Goal: Task Accomplishment & Management: Manage account settings

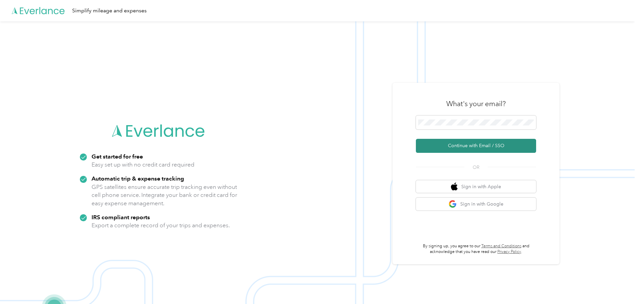
click at [494, 145] on button "Continue with Email / SSO" at bounding box center [476, 146] width 120 height 14
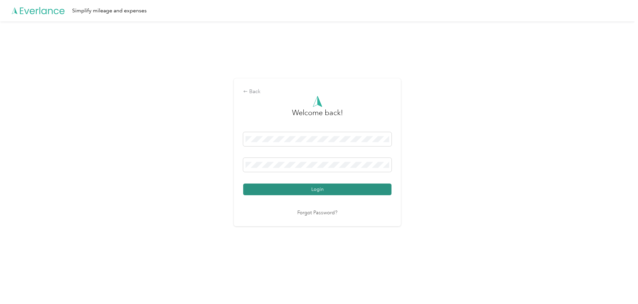
click at [318, 186] on button "Login" at bounding box center [317, 190] width 148 height 12
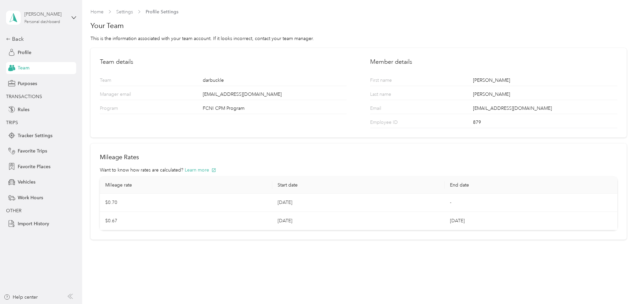
click at [57, 13] on div "[PERSON_NAME]" at bounding box center [45, 14] width 42 height 7
click at [50, 52] on div "Team dashboard" at bounding box center [76, 55] width 131 height 12
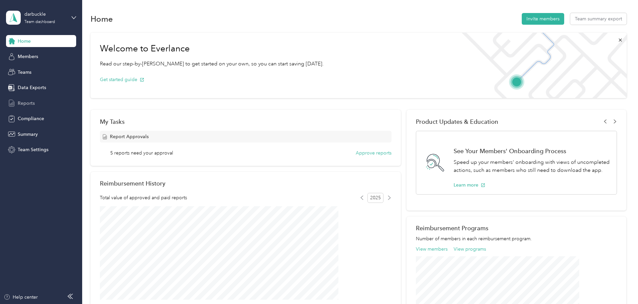
click at [30, 104] on span "Reports" at bounding box center [26, 103] width 17 height 7
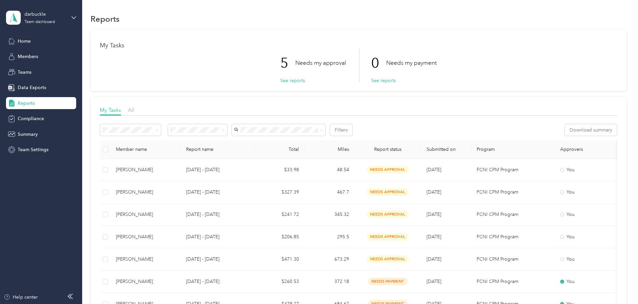
scroll to position [67, 0]
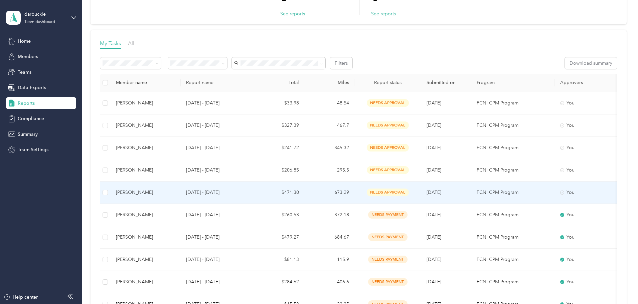
click at [304, 189] on td "$471.30" at bounding box center [279, 193] width 50 height 22
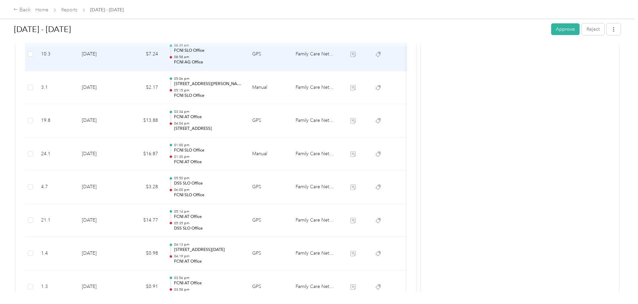
scroll to position [1465, 0]
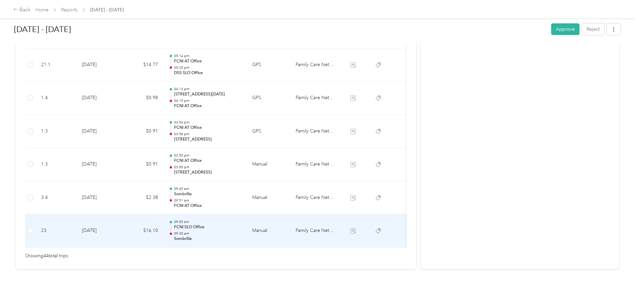
click at [241, 231] on p "09:35 am" at bounding box center [207, 233] width 67 height 5
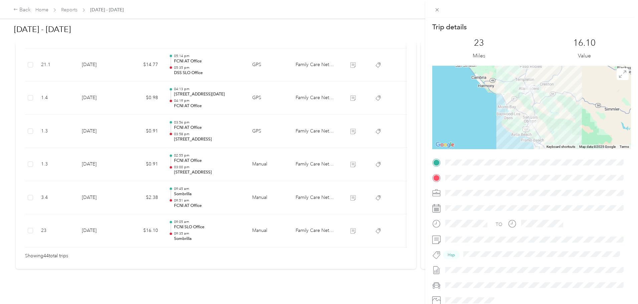
click at [299, 184] on div "Trip details This trip cannot be edited because it is either under review, appr…" at bounding box center [319, 152] width 638 height 304
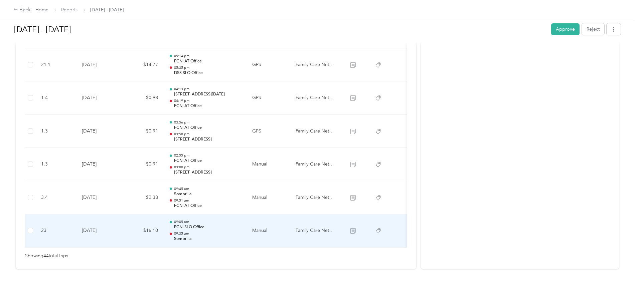
click at [290, 229] on td "Manual" at bounding box center [268, 230] width 43 height 33
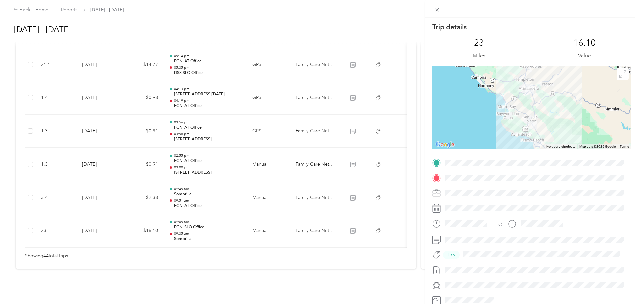
click at [316, 209] on div "Trip details This trip cannot be edited because it is either under review, appr…" at bounding box center [319, 152] width 638 height 304
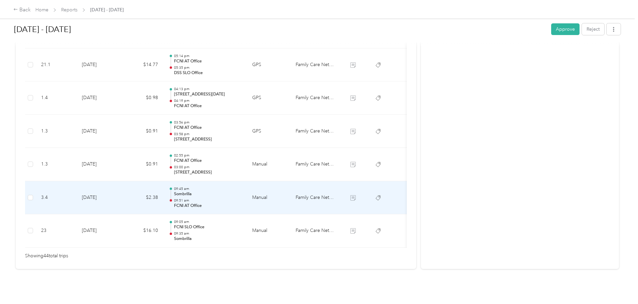
click at [290, 193] on td "Manual" at bounding box center [268, 197] width 43 height 33
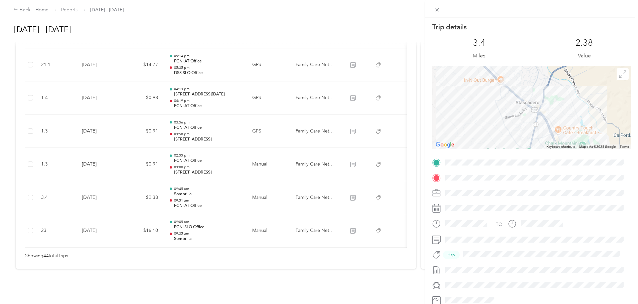
click at [276, 155] on div "Trip details This trip cannot be edited because it is either under review, appr…" at bounding box center [319, 152] width 638 height 304
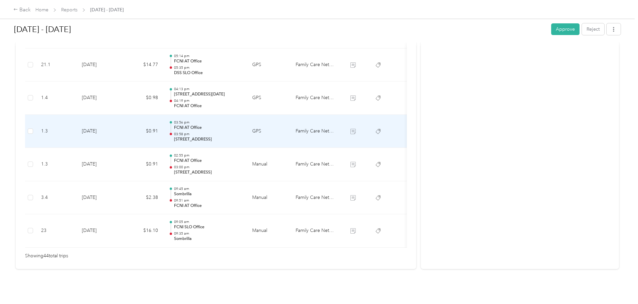
click at [241, 132] on p "03:58 pm" at bounding box center [207, 134] width 67 height 5
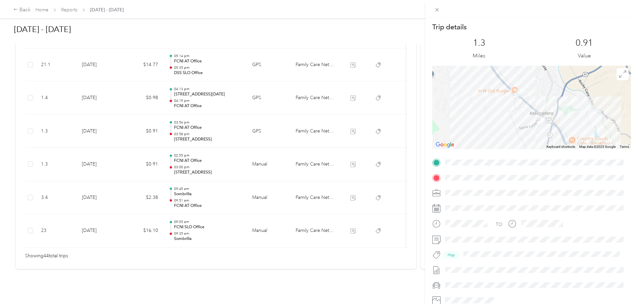
click at [260, 123] on div "Trip details This trip cannot be edited because it is either under review, appr…" at bounding box center [319, 152] width 638 height 304
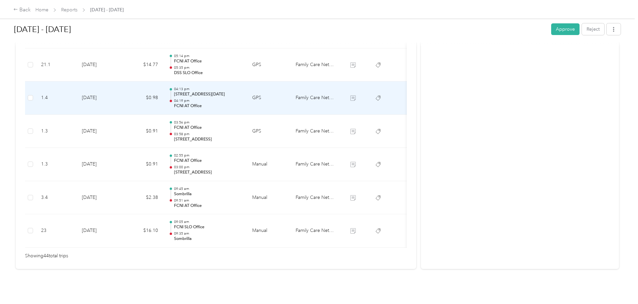
click at [241, 98] on p "04:19 pm" at bounding box center [207, 100] width 67 height 5
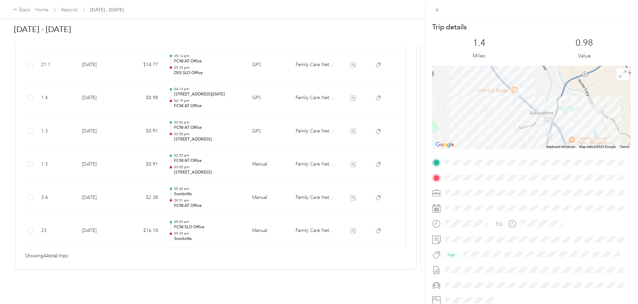
click at [253, 89] on div "Trip details This trip cannot be edited because it is either under review, appr…" at bounding box center [319, 152] width 638 height 304
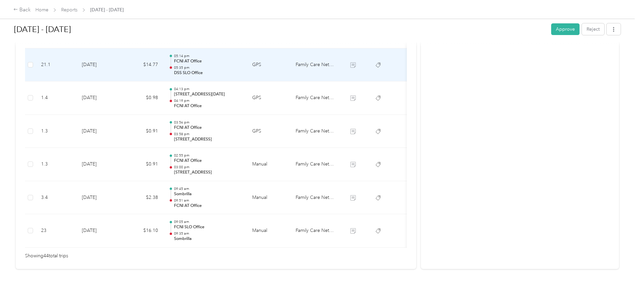
click at [241, 65] on p "05:35 pm" at bounding box center [207, 67] width 67 height 5
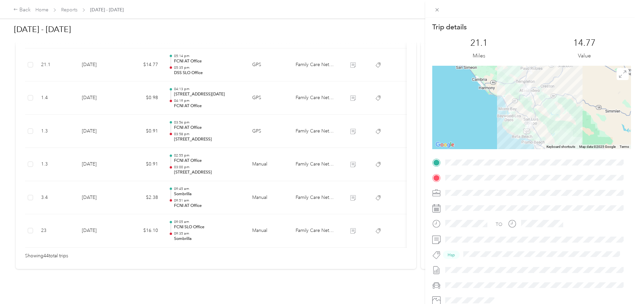
click at [286, 102] on div "Trip details This trip cannot be edited because it is either under review, appr…" at bounding box center [319, 152] width 638 height 304
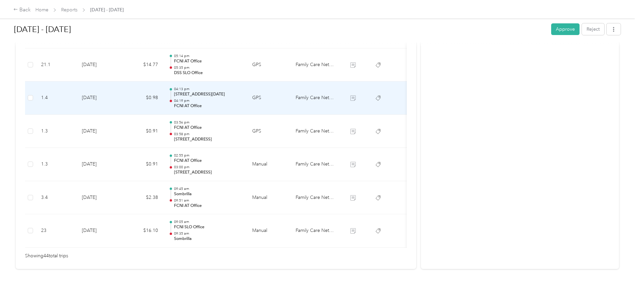
click at [241, 103] on p "FCNI AT Office" at bounding box center [207, 106] width 67 height 6
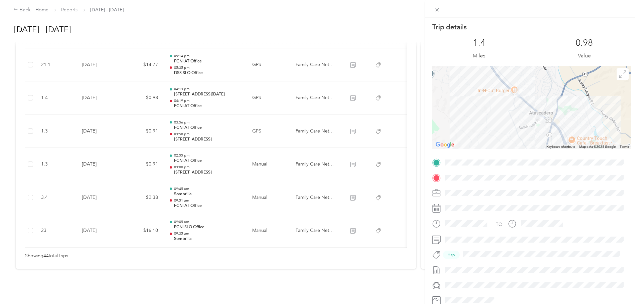
click at [278, 79] on div "Trip details This trip cannot be edited because it is either under review, appr…" at bounding box center [319, 152] width 638 height 304
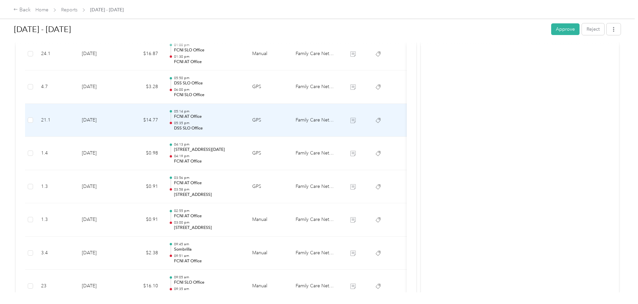
scroll to position [1398, 0]
click at [241, 127] on p "DSS SLO Office" at bounding box center [207, 130] width 67 height 6
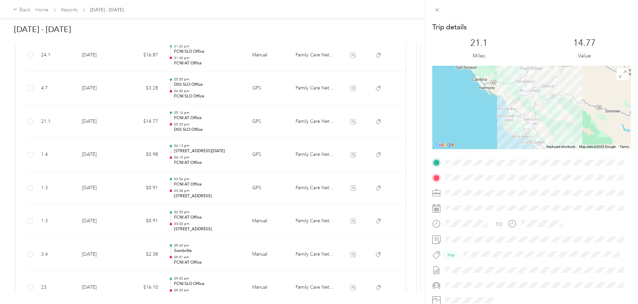
click at [268, 127] on div "Trip details This trip cannot be edited because it is either under review, appr…" at bounding box center [319, 152] width 638 height 304
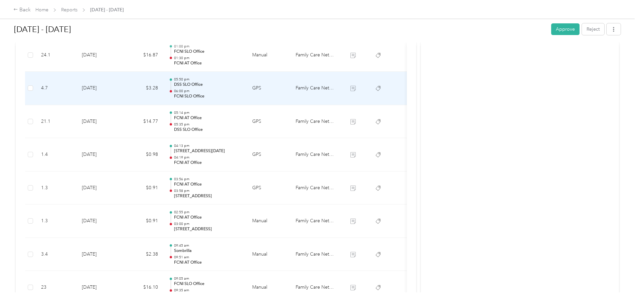
click at [241, 86] on p "DSS SLO Office" at bounding box center [207, 85] width 67 height 6
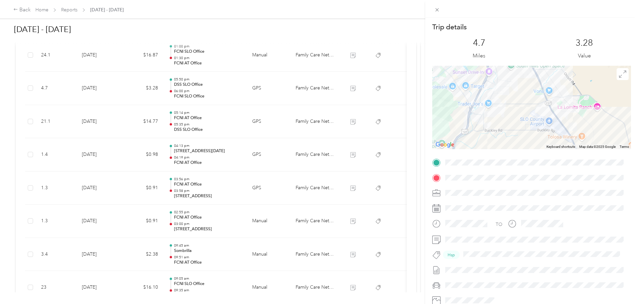
click at [266, 86] on div "Trip details This trip cannot be edited because it is either under review, appr…" at bounding box center [319, 152] width 638 height 304
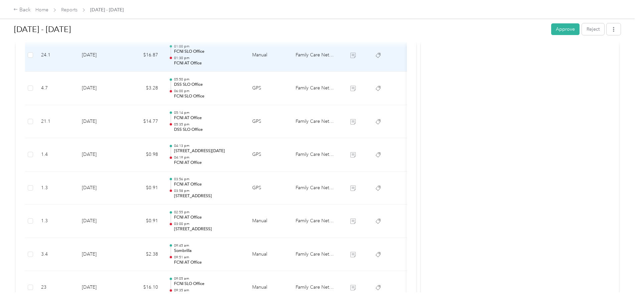
click at [241, 61] on p "FCNI AT Office" at bounding box center [207, 63] width 67 height 6
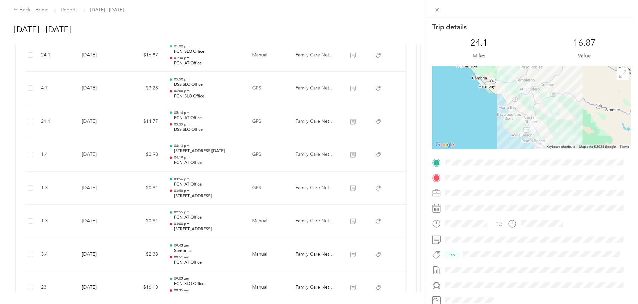
click at [266, 61] on div "Trip details This trip cannot be edited because it is either under review, appr…" at bounding box center [319, 152] width 638 height 304
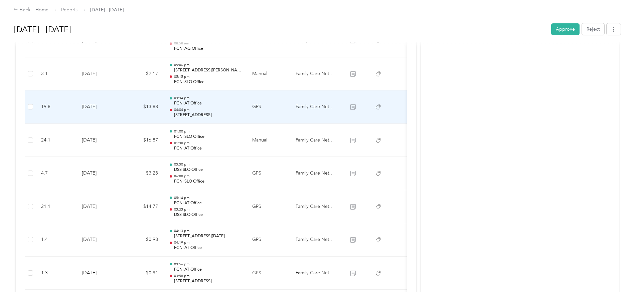
scroll to position [1298, 0]
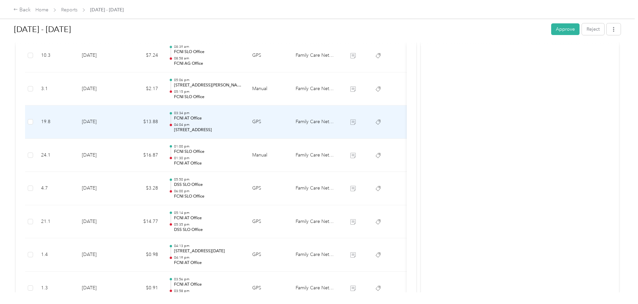
click at [241, 127] on p "[STREET_ADDRESS]" at bounding box center [207, 130] width 67 height 6
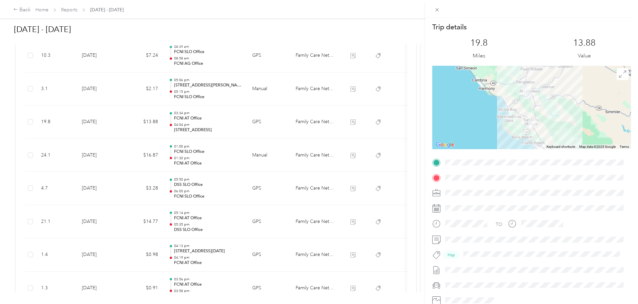
click at [284, 127] on div "Trip details This trip cannot be edited because it is either under review, appr…" at bounding box center [319, 152] width 638 height 304
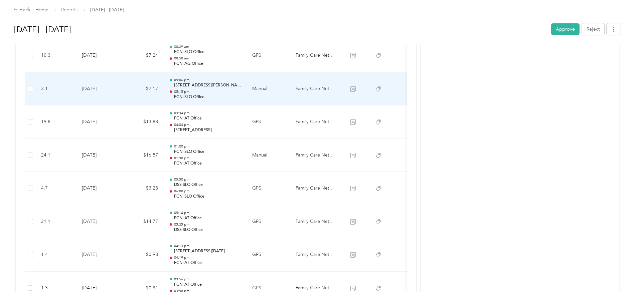
click at [247, 103] on td "05:06 pm [STREET_ADDRESS][PERSON_NAME] 05:15 pm FCNI SLO Office" at bounding box center [204, 88] width 83 height 33
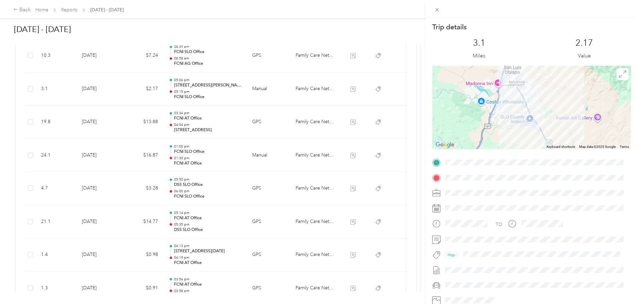
click at [277, 93] on div "Trip details This trip cannot be edited because it is either under review, appr…" at bounding box center [319, 152] width 638 height 304
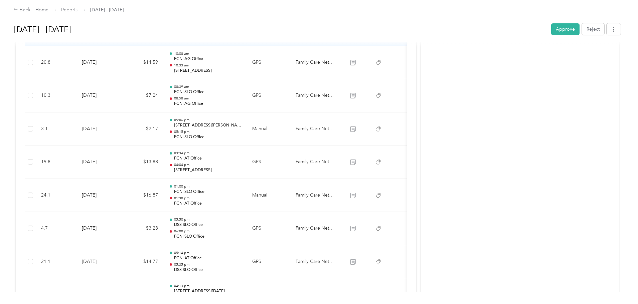
scroll to position [1198, 0]
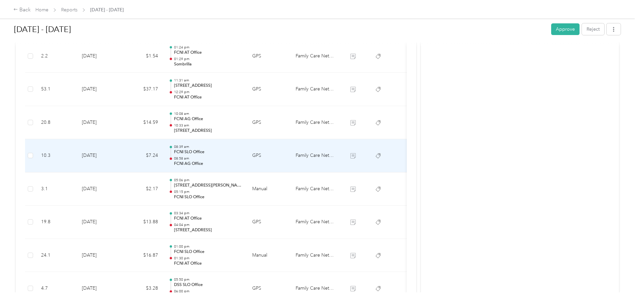
click at [241, 158] on p "08:58 am" at bounding box center [207, 158] width 67 height 5
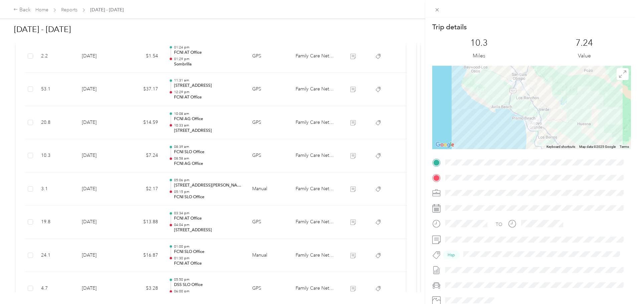
click at [287, 158] on div "Trip details This trip cannot be edited because it is either under review, appr…" at bounding box center [319, 152] width 638 height 304
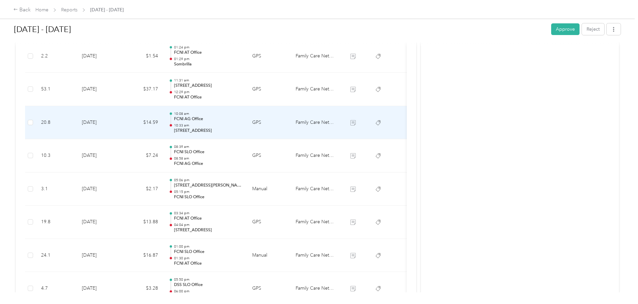
click at [241, 124] on p "10:33 am" at bounding box center [207, 125] width 67 height 5
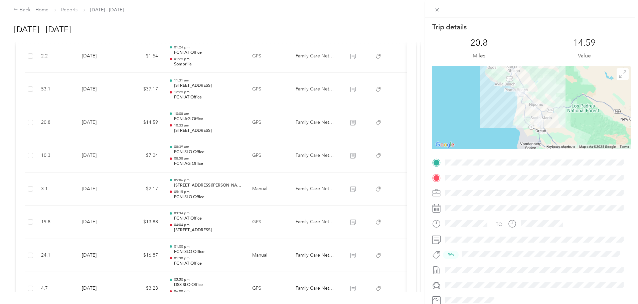
click at [279, 124] on div "Trip details This trip cannot be edited because it is either under review, appr…" at bounding box center [319, 152] width 638 height 304
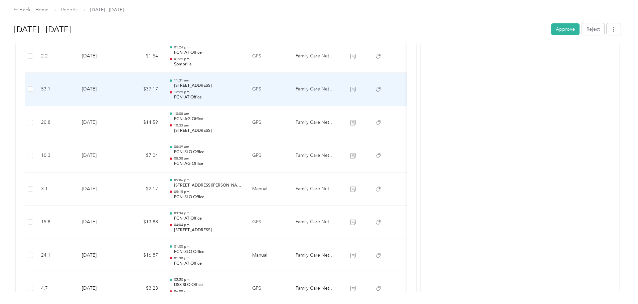
click at [241, 93] on p "12:29 pm" at bounding box center [207, 92] width 67 height 5
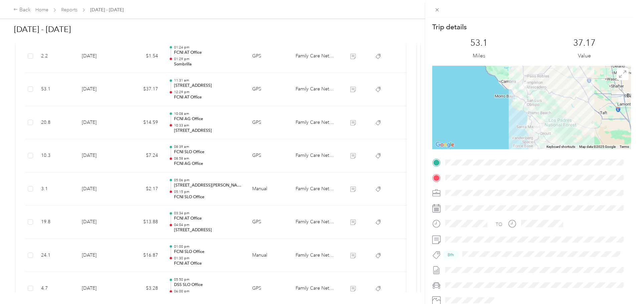
click at [268, 93] on div "Trip details This trip cannot be edited because it is either under review, appr…" at bounding box center [319, 152] width 638 height 304
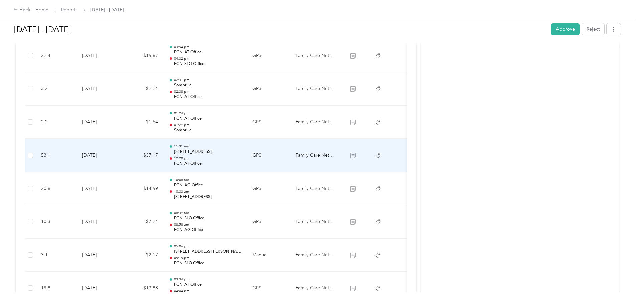
scroll to position [1131, 0]
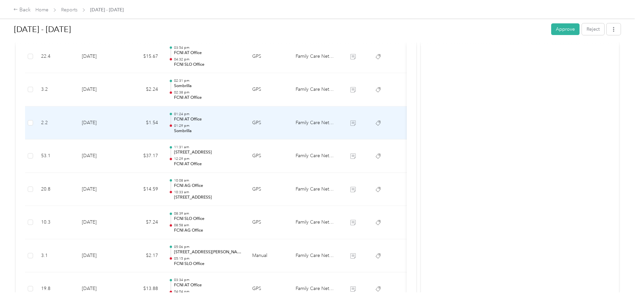
click at [247, 137] on td "01:24 pm FCNI AT Office 01:29 pm [GEOGRAPHIC_DATA]" at bounding box center [204, 122] width 83 height 33
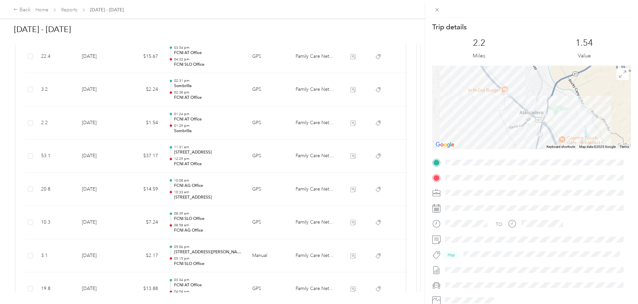
click at [272, 131] on div "Trip details This trip cannot be edited because it is either under review, appr…" at bounding box center [319, 152] width 638 height 304
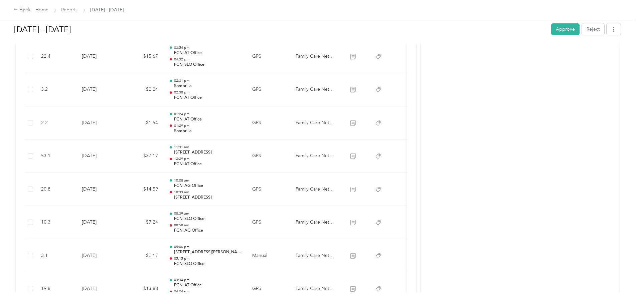
click at [241, 95] on p "FCNI AT Office" at bounding box center [207, 98] width 67 height 6
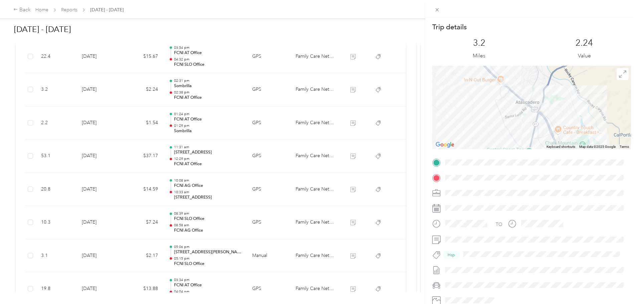
click at [268, 95] on div "Trip details This trip cannot be edited because it is either under review, appr…" at bounding box center [319, 152] width 638 height 304
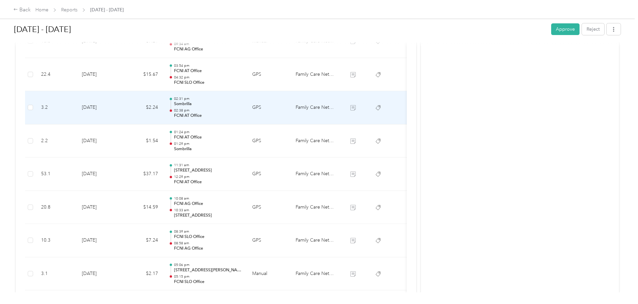
scroll to position [1031, 0]
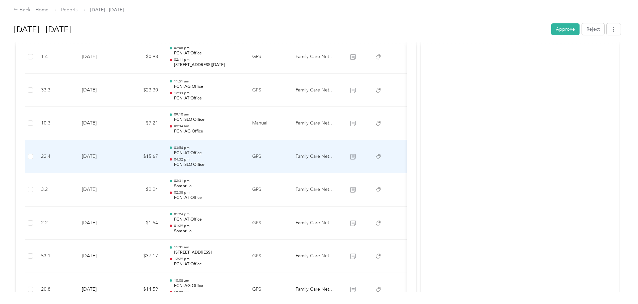
click at [241, 163] on p "FCNI SLO Office" at bounding box center [207, 165] width 67 height 6
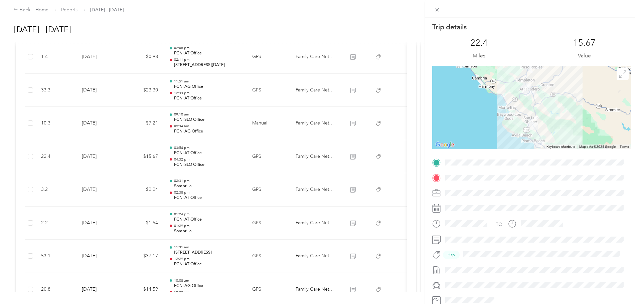
click at [228, 101] on div "Trip details This trip cannot be edited because it is either under review, appr…" at bounding box center [319, 152] width 638 height 304
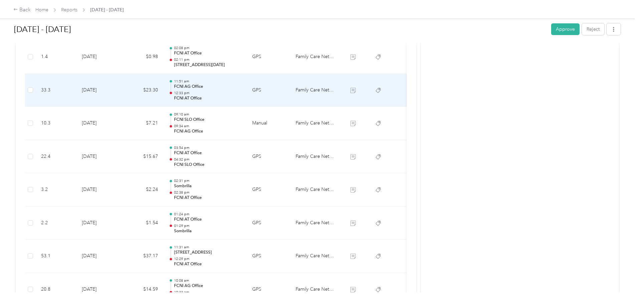
click at [228, 101] on p "FCNI AT Office" at bounding box center [207, 98] width 67 height 6
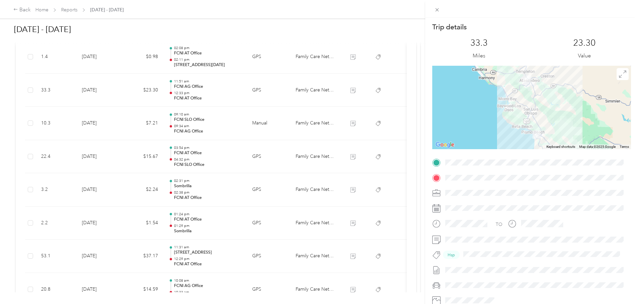
click at [228, 101] on div "Trip details This trip cannot be edited because it is either under review, appr…" at bounding box center [319, 152] width 638 height 304
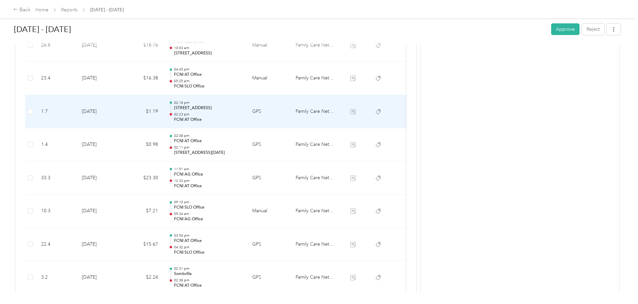
scroll to position [931, 0]
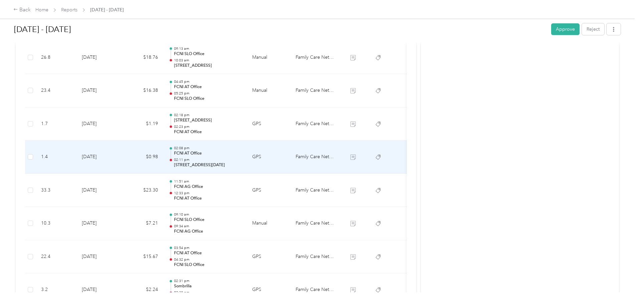
click at [241, 161] on p "02:11 pm" at bounding box center [207, 160] width 67 height 5
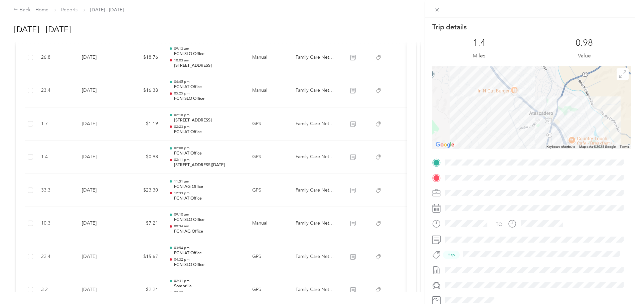
click at [277, 161] on div "Trip details This trip cannot be edited because it is either under review, appr…" at bounding box center [319, 152] width 638 height 304
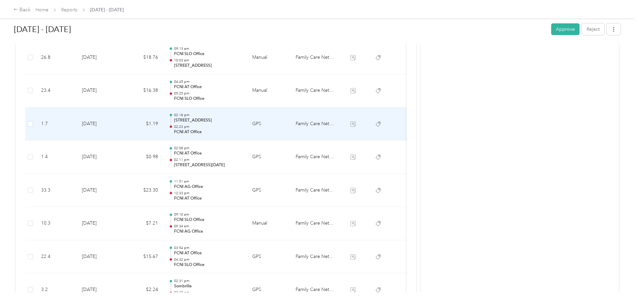
click at [241, 125] on p "02:23 pm" at bounding box center [207, 127] width 67 height 5
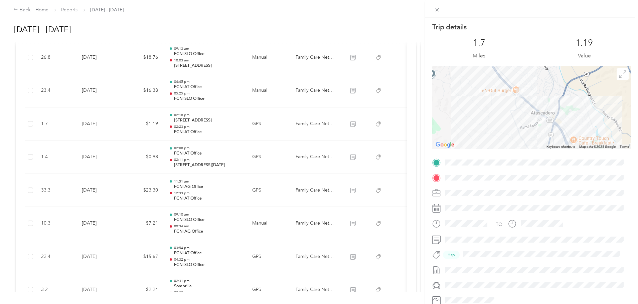
click at [268, 124] on div "Trip details This trip cannot be edited because it is either under review, appr…" at bounding box center [319, 152] width 638 height 304
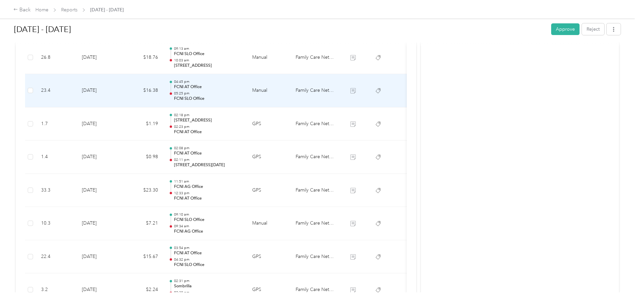
click at [241, 88] on p "FCNI AT Office" at bounding box center [207, 87] width 67 height 6
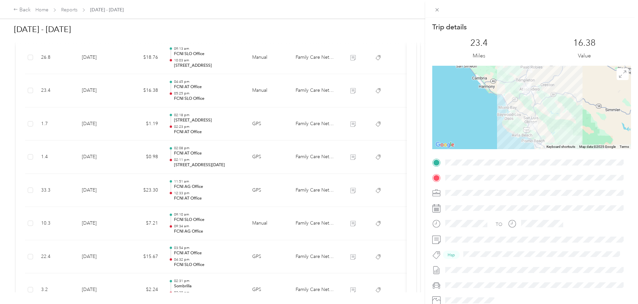
click at [260, 88] on div "Trip details This trip cannot be edited because it is either under review, appr…" at bounding box center [319, 152] width 638 height 304
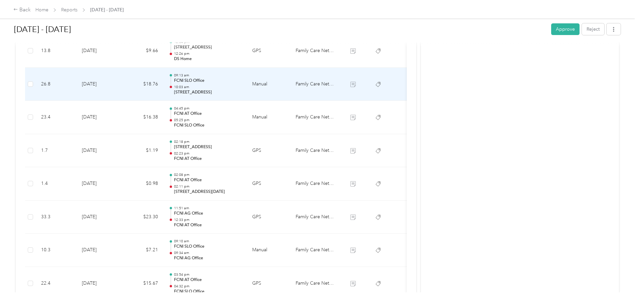
scroll to position [864, 0]
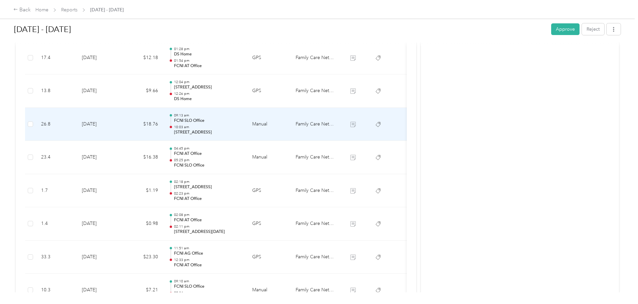
click at [241, 117] on p "09:13 am" at bounding box center [207, 115] width 67 height 5
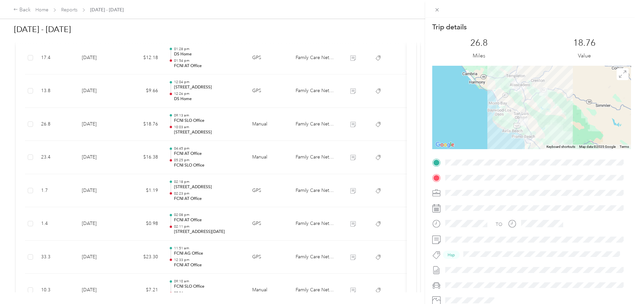
click at [270, 120] on div "Trip details This trip cannot be edited because it is either under review, appr…" at bounding box center [319, 152] width 638 height 304
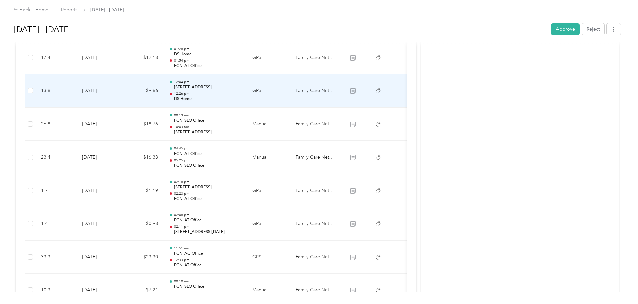
click at [241, 97] on p "DS Home" at bounding box center [207, 99] width 67 height 6
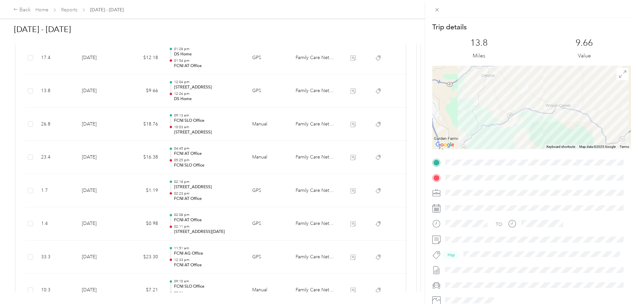
click at [264, 97] on div "Trip details This trip cannot be edited because it is either under review, appr…" at bounding box center [319, 152] width 638 height 304
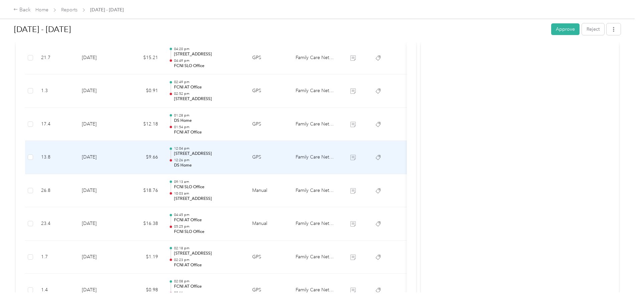
scroll to position [797, 0]
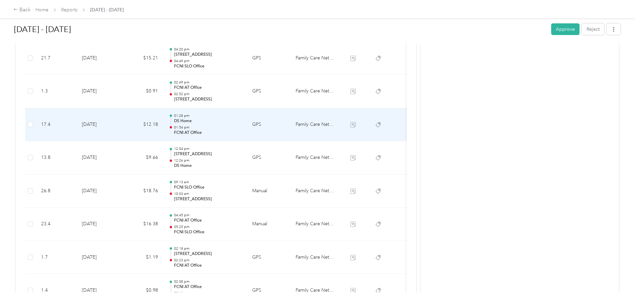
click at [241, 126] on p "01:54 pm" at bounding box center [207, 127] width 67 height 5
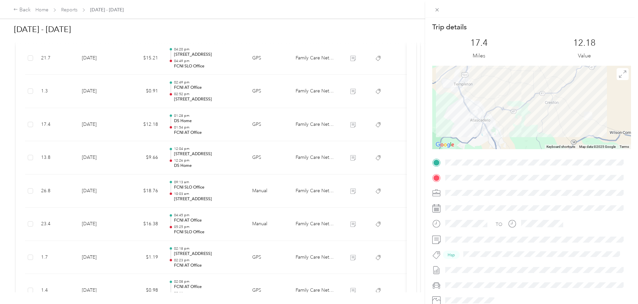
click at [266, 126] on div "Trip details This trip cannot be edited because it is either under review, appr…" at bounding box center [319, 152] width 638 height 304
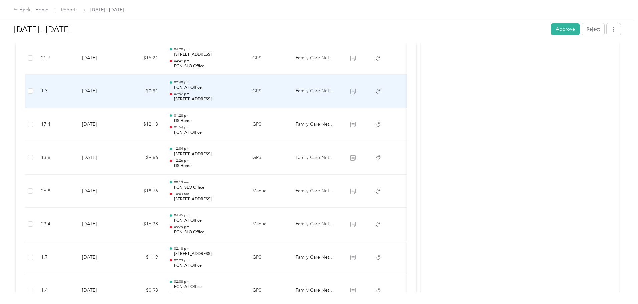
click at [241, 95] on p "02:52 pm" at bounding box center [207, 94] width 67 height 5
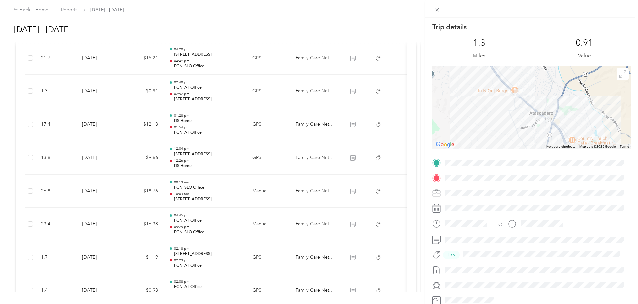
click at [264, 96] on div "Trip details This trip cannot be edited because it is either under review, appr…" at bounding box center [319, 152] width 638 height 304
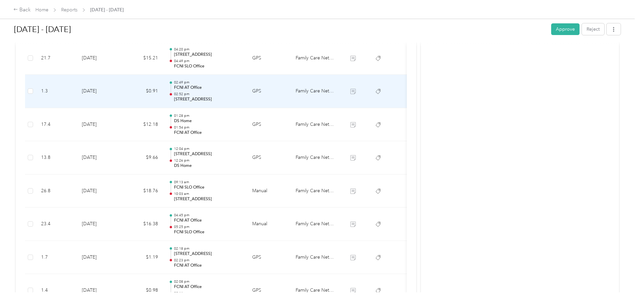
scroll to position [730, 0]
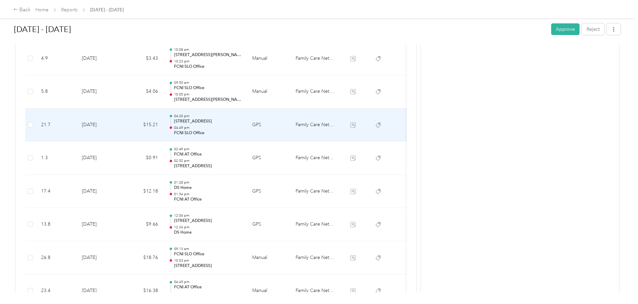
click at [241, 121] on p "[STREET_ADDRESS]" at bounding box center [207, 122] width 67 height 6
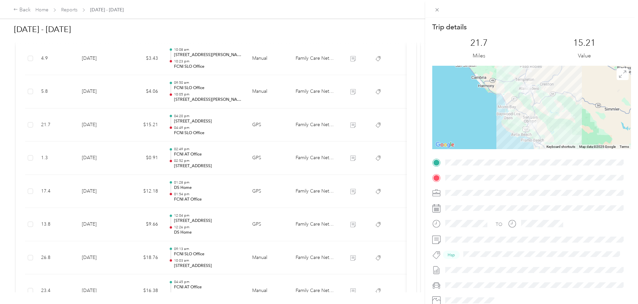
click at [254, 97] on div "Trip details This trip cannot be edited because it is either under review, appr…" at bounding box center [319, 152] width 638 height 304
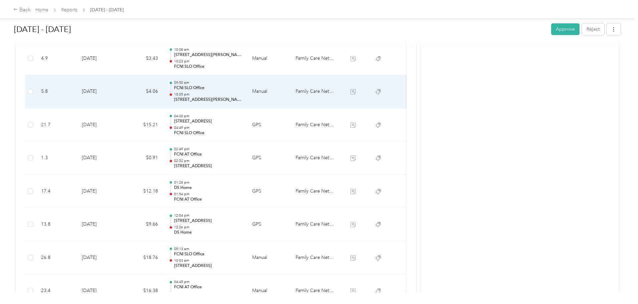
click at [241, 97] on p "[STREET_ADDRESS][PERSON_NAME][PERSON_NAME]" at bounding box center [207, 100] width 67 height 6
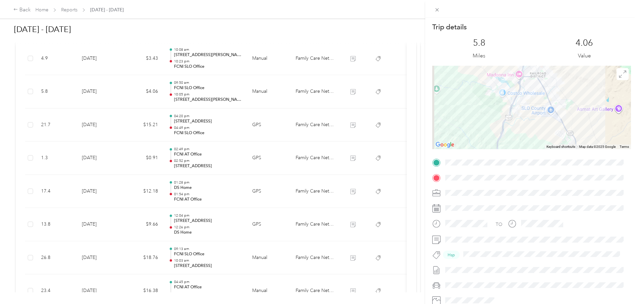
click at [254, 97] on div "Trip details This trip cannot be edited because it is either under review, appr…" at bounding box center [319, 152] width 638 height 304
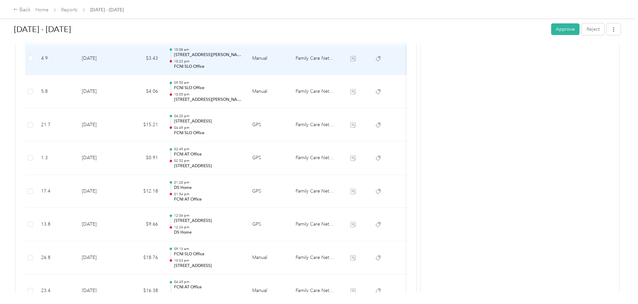
click at [241, 60] on p "10:23 pm" at bounding box center [207, 61] width 67 height 5
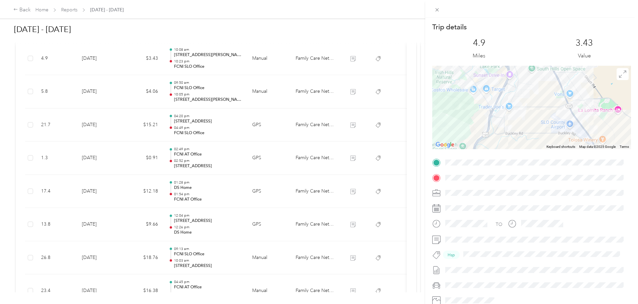
click at [244, 60] on div "Trip details This trip cannot be edited because it is either under review, appr…" at bounding box center [319, 152] width 638 height 304
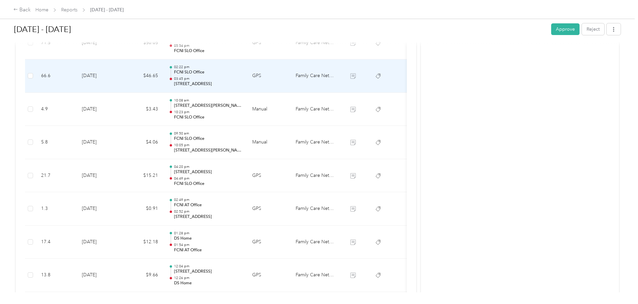
scroll to position [664, 0]
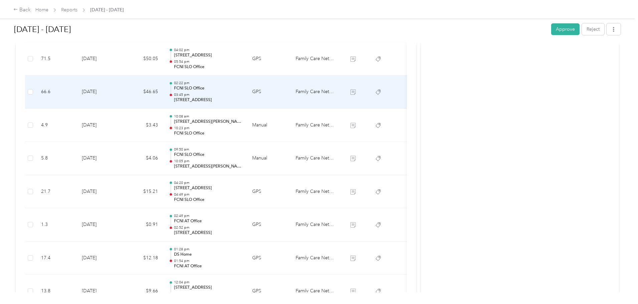
click at [241, 95] on p "03:45 pm" at bounding box center [207, 94] width 67 height 5
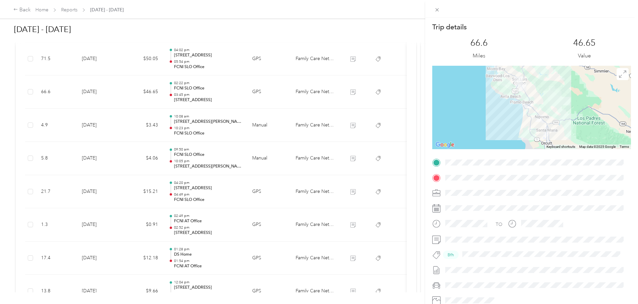
click at [267, 95] on div "Trip details This trip cannot be edited because it is either under review, appr…" at bounding box center [319, 152] width 638 height 304
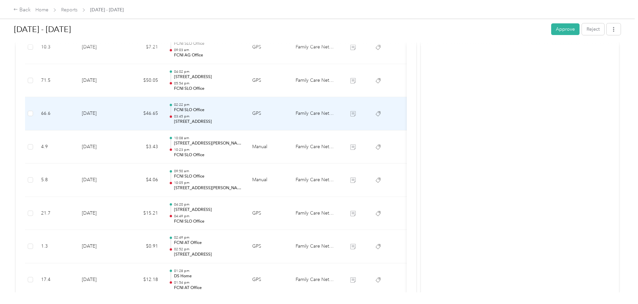
scroll to position [630, 0]
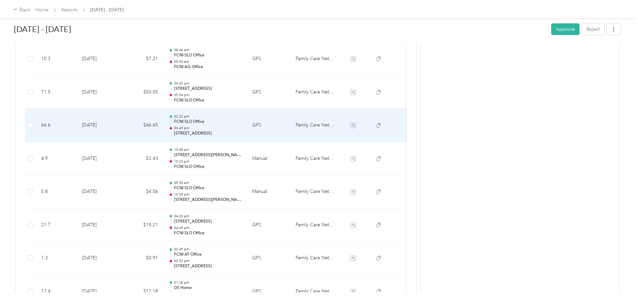
click at [241, 95] on p "05:54 pm" at bounding box center [207, 95] width 67 height 5
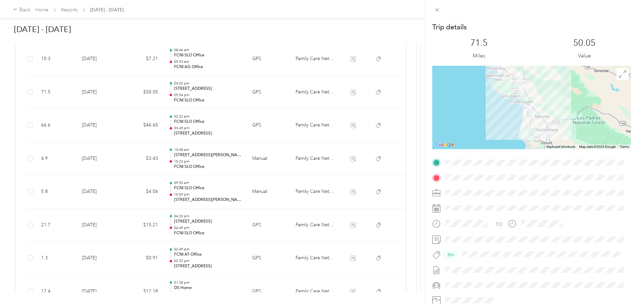
click at [267, 95] on div "Trip details This trip cannot be edited because it is either under review, appr…" at bounding box center [319, 152] width 638 height 304
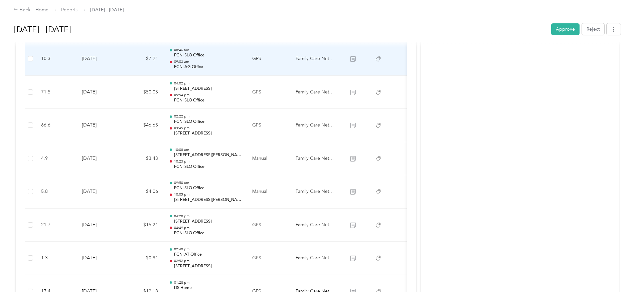
click at [241, 60] on p "09:03 am" at bounding box center [207, 61] width 67 height 5
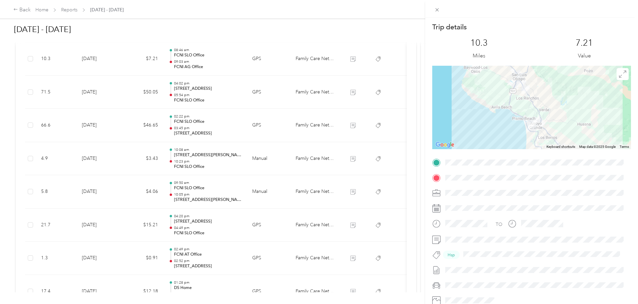
click at [249, 60] on div "Trip details This trip cannot be edited because it is either under review, appr…" at bounding box center [319, 152] width 638 height 304
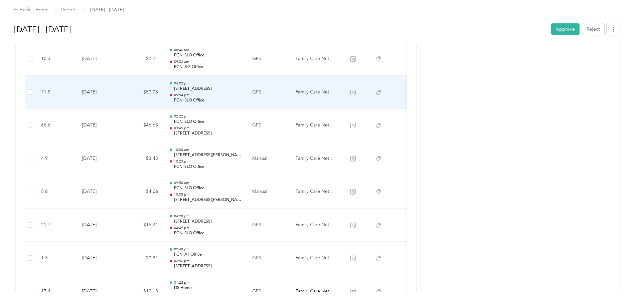
scroll to position [597, 0]
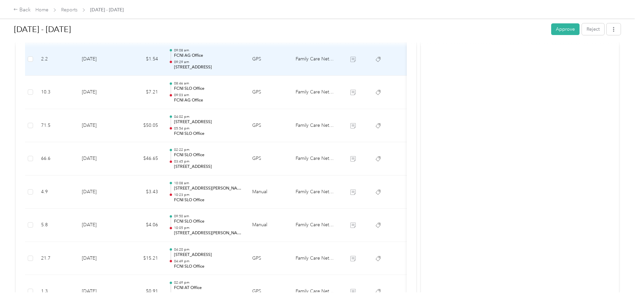
click at [247, 74] on td "09:08 am FCNI AG Office 09:29 am [STREET_ADDRESS]" at bounding box center [204, 59] width 83 height 33
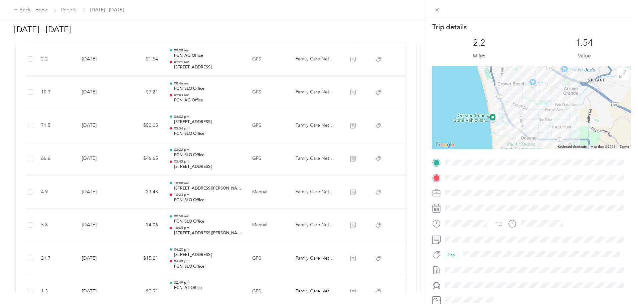
click at [253, 74] on div "Trip details This trip cannot be edited because it is either under review, appr…" at bounding box center [319, 152] width 638 height 304
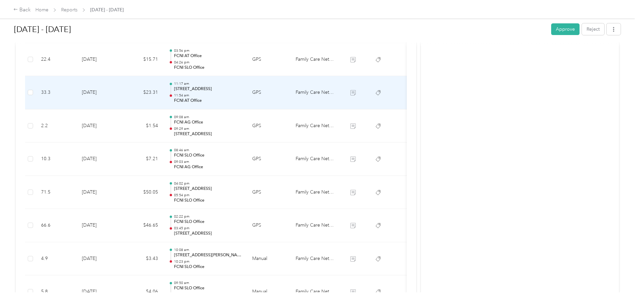
scroll to position [497, 0]
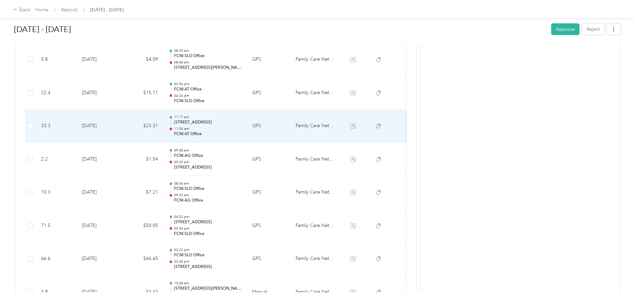
click at [241, 123] on p "[STREET_ADDRESS]" at bounding box center [207, 123] width 67 height 6
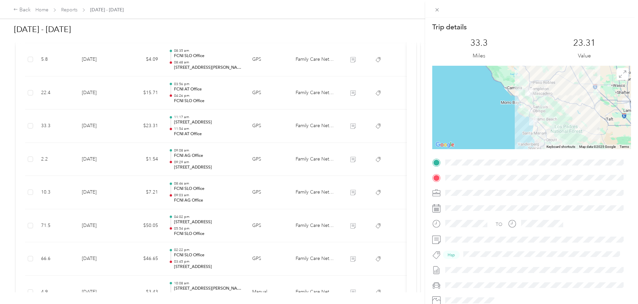
click at [267, 92] on div "Trip details This trip cannot be edited because it is either under review, appr…" at bounding box center [319, 152] width 638 height 304
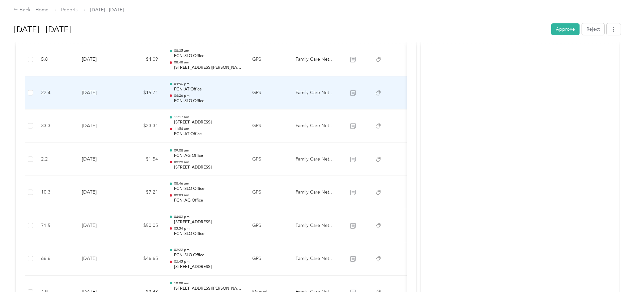
click at [241, 92] on div "03:56 pm FCNI AT Office 04:26 pm FCNI SLO Office" at bounding box center [207, 93] width 67 height 22
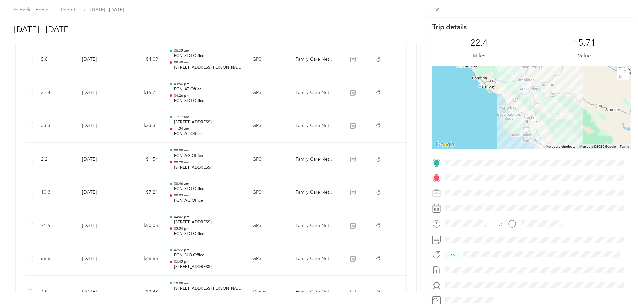
click at [269, 102] on div "Trip details This trip cannot be edited because it is either under review, appr…" at bounding box center [319, 152] width 638 height 304
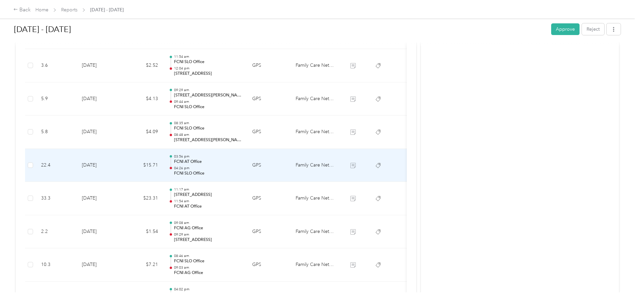
scroll to position [397, 0]
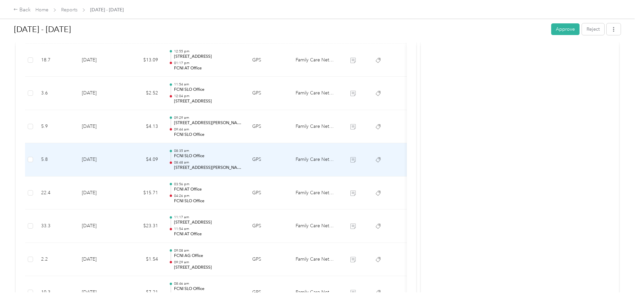
click at [241, 162] on p "08:48 am" at bounding box center [207, 162] width 67 height 5
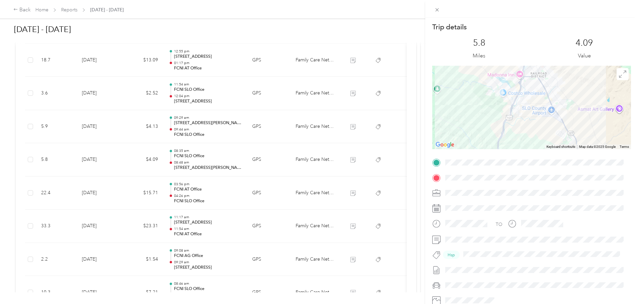
click at [285, 162] on div "Trip details This trip cannot be edited because it is either under review, appr…" at bounding box center [319, 152] width 638 height 304
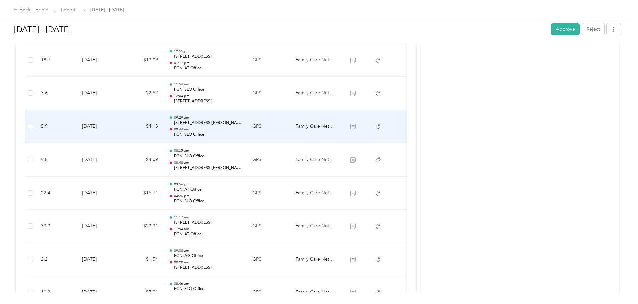
click at [241, 127] on p "09:44 am" at bounding box center [207, 129] width 67 height 5
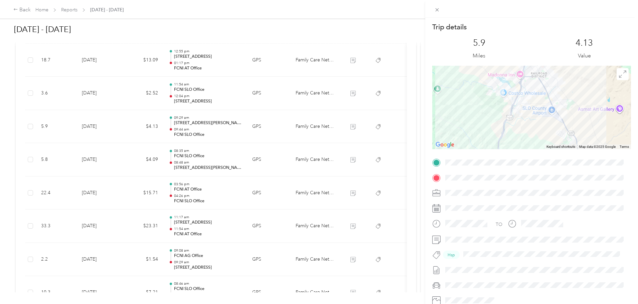
click at [273, 127] on div "Trip details This trip cannot be edited because it is either under review, appr…" at bounding box center [319, 152] width 638 height 304
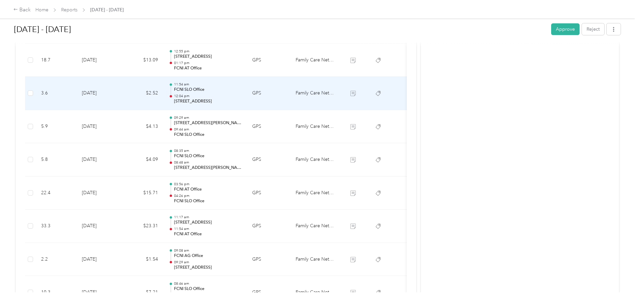
click at [241, 94] on p "12:04 pm" at bounding box center [207, 96] width 67 height 5
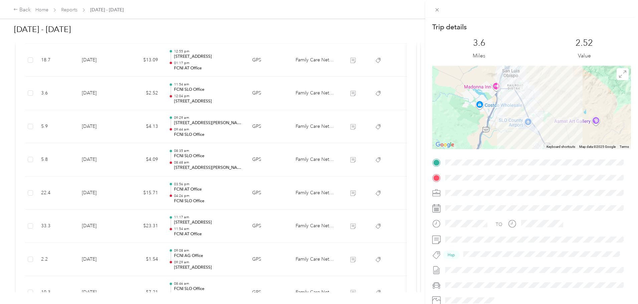
click at [262, 94] on div "Trip details This trip cannot be edited because it is either under review, appr…" at bounding box center [319, 152] width 638 height 304
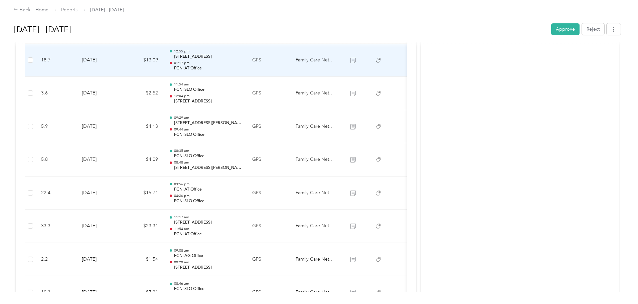
click at [241, 67] on p "FCNI AT Office" at bounding box center [207, 68] width 67 height 6
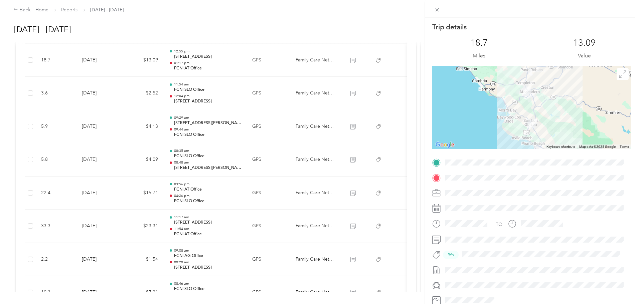
click at [254, 67] on div "Trip details This trip cannot be edited because it is either under review, appr…" at bounding box center [319, 152] width 638 height 304
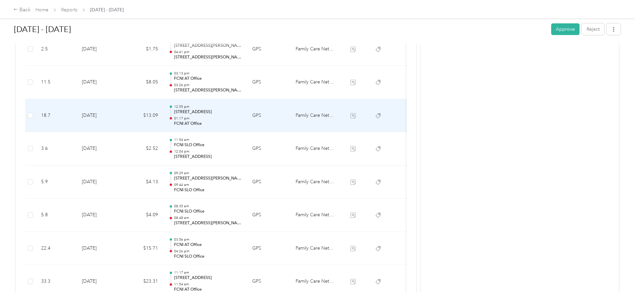
scroll to position [330, 0]
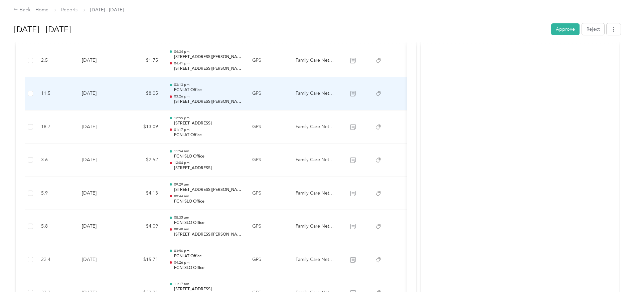
click at [241, 100] on p "[STREET_ADDRESS][PERSON_NAME]" at bounding box center [207, 102] width 67 height 6
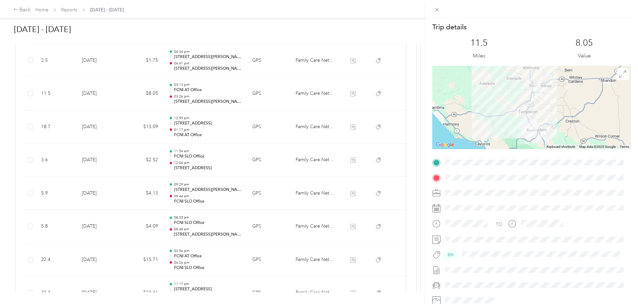
click at [277, 100] on div "Trip details This trip cannot be edited because it is either under review, appr…" at bounding box center [319, 152] width 638 height 304
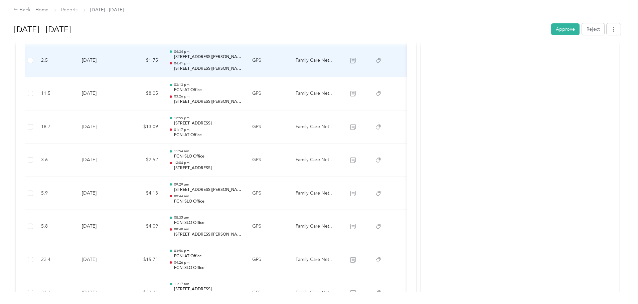
click at [241, 66] on p "[STREET_ADDRESS][PERSON_NAME]" at bounding box center [207, 69] width 67 height 6
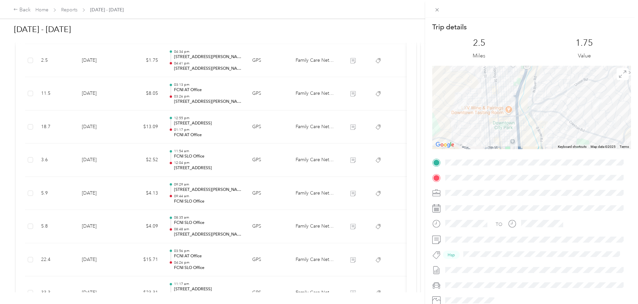
click at [264, 65] on div "Trip details This trip cannot be edited because it is either under review, appr…" at bounding box center [319, 152] width 638 height 304
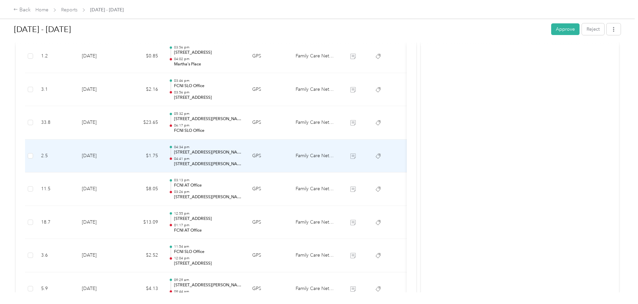
scroll to position [230, 0]
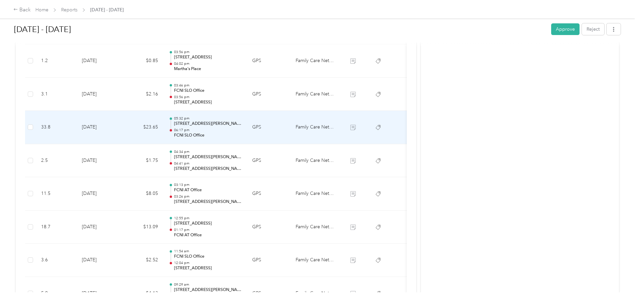
click at [241, 122] on p "[STREET_ADDRESS][PERSON_NAME]" at bounding box center [207, 124] width 67 height 6
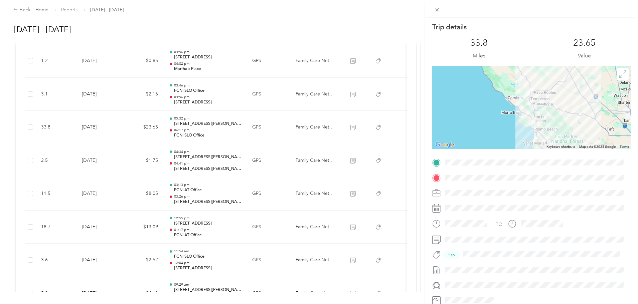
click at [286, 122] on div "Trip details This trip cannot be edited because it is either under review, appr…" at bounding box center [319, 152] width 638 height 304
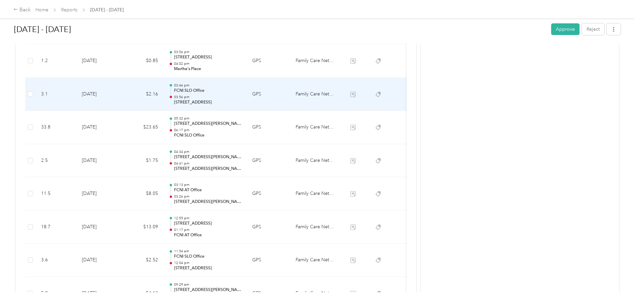
click at [241, 102] on p "[STREET_ADDRESS]" at bounding box center [207, 102] width 67 height 6
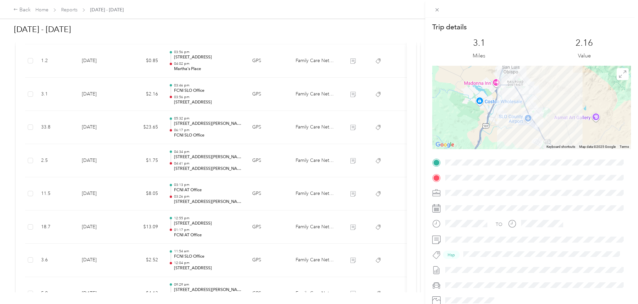
click at [280, 102] on div "Trip details This trip cannot be edited because it is either under review, appr…" at bounding box center [319, 152] width 638 height 304
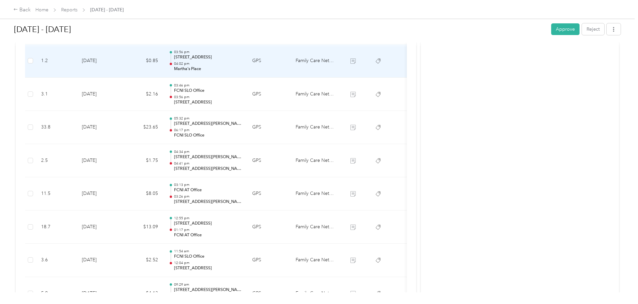
click at [241, 66] on p "Martha's Place" at bounding box center [207, 69] width 67 height 6
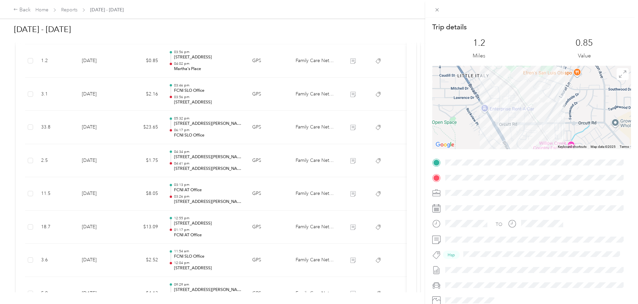
click at [266, 67] on div "Trip details This trip cannot be edited because it is either under review, appr…" at bounding box center [319, 152] width 638 height 304
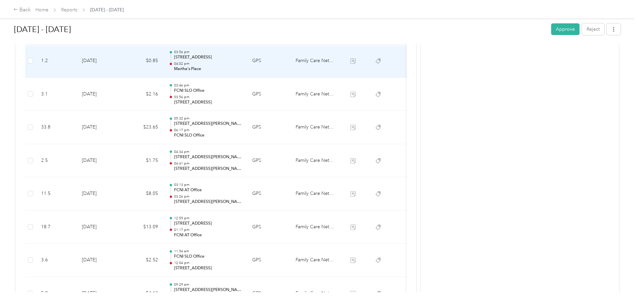
scroll to position [163, 0]
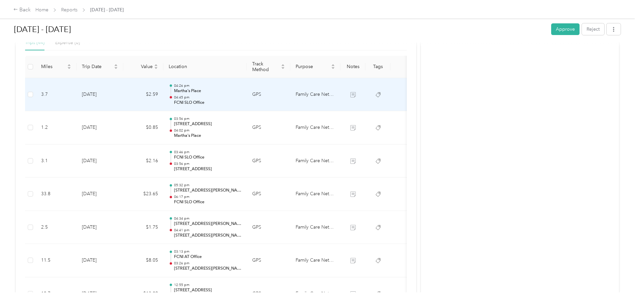
click at [241, 101] on p "FCNI SLO Office" at bounding box center [207, 103] width 67 height 6
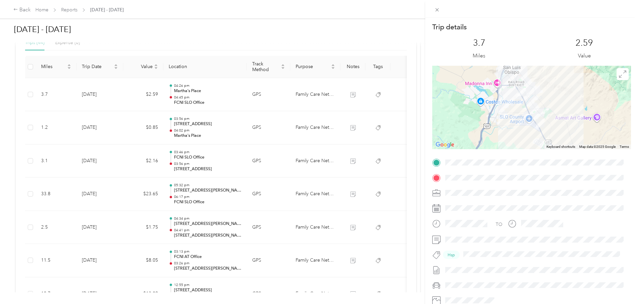
click at [287, 98] on div "Trip details This trip cannot be edited because it is either under review, appr…" at bounding box center [319, 152] width 638 height 304
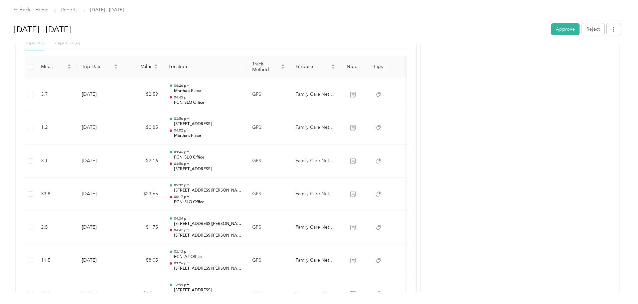
scroll to position [0, 0]
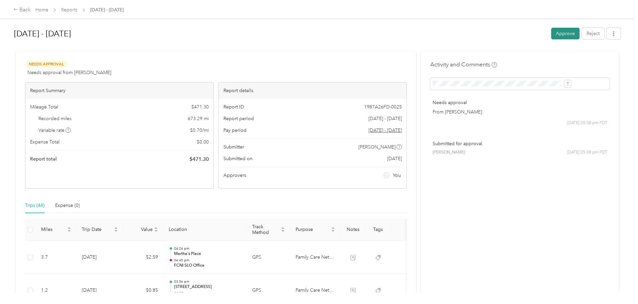
click at [551, 37] on button "Approve" at bounding box center [565, 34] width 28 height 12
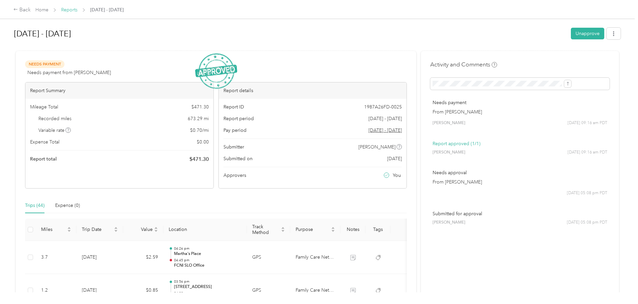
click at [77, 11] on link "Reports" at bounding box center [69, 10] width 16 height 6
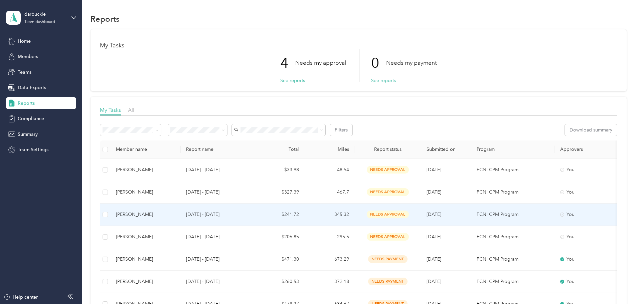
click at [249, 211] on p "[DATE] - [DATE]" at bounding box center [217, 214] width 63 height 7
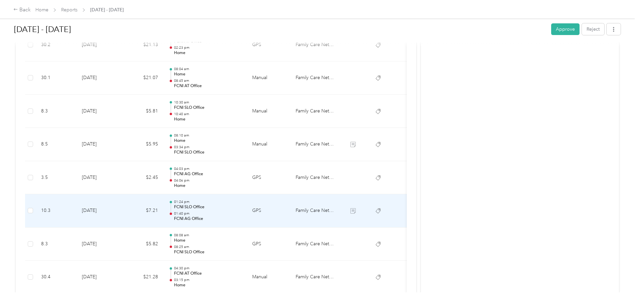
scroll to position [801, 0]
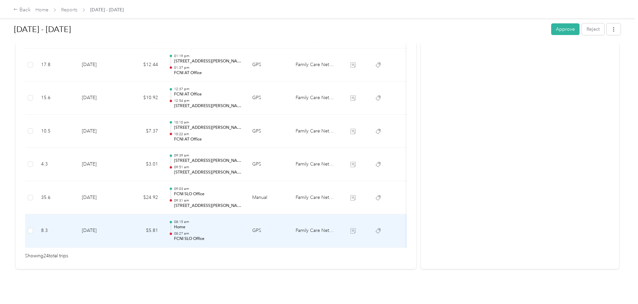
click at [163, 215] on td "$5.81" at bounding box center [143, 230] width 40 height 33
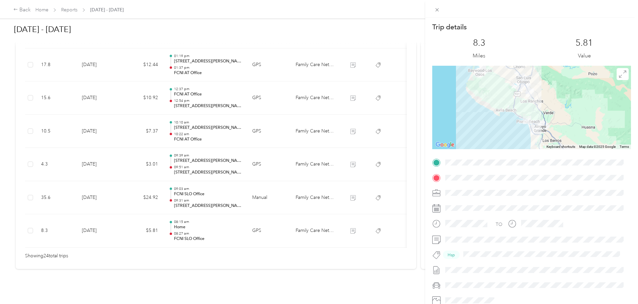
click at [291, 163] on div "Trip details This trip cannot be edited because it is either under review, appr…" at bounding box center [319, 152] width 638 height 304
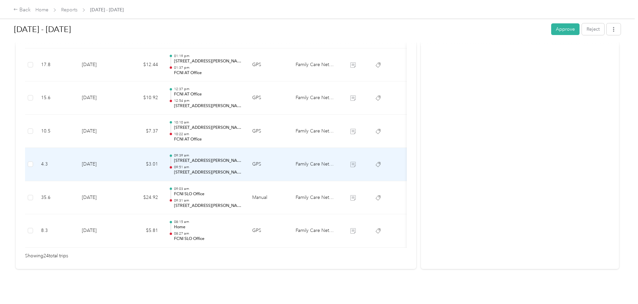
click at [241, 170] on p "[STREET_ADDRESS][PERSON_NAME]" at bounding box center [207, 173] width 67 height 6
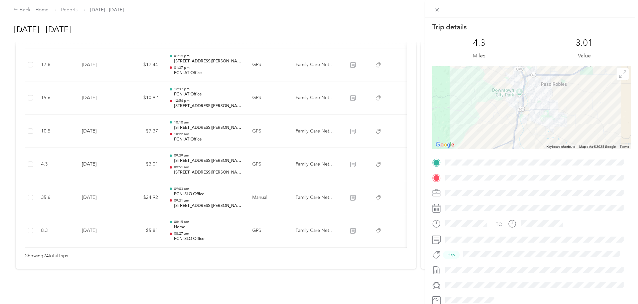
click at [253, 98] on div "Trip details This trip cannot be edited because it is either under review, appr…" at bounding box center [319, 152] width 638 height 304
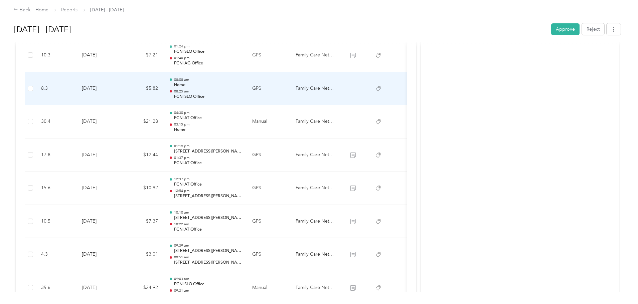
scroll to position [667, 0]
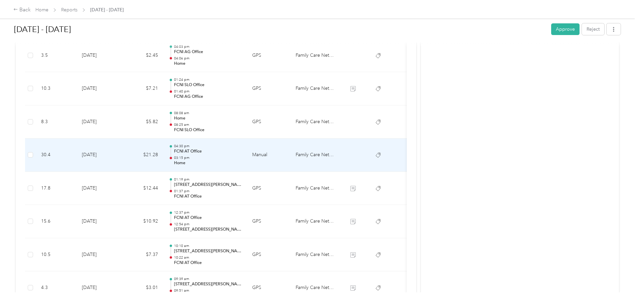
click at [241, 162] on p "Home" at bounding box center [207, 163] width 67 height 6
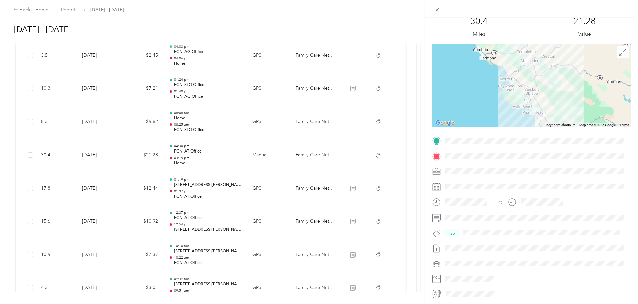
scroll to position [33, 0]
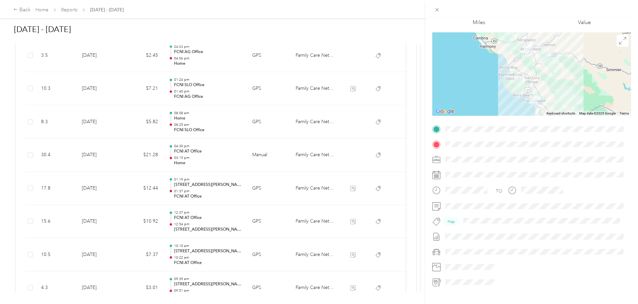
click at [232, 123] on div "Trip details This trip cannot be edited because it is either under review, appr…" at bounding box center [319, 152] width 638 height 304
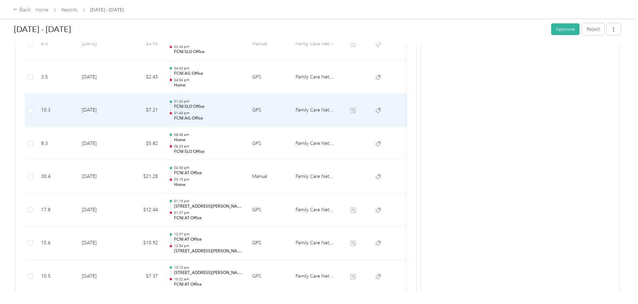
scroll to position [634, 0]
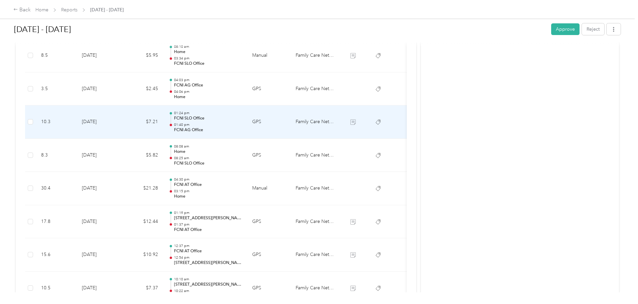
click at [241, 125] on p "01:40 pm" at bounding box center [207, 125] width 67 height 5
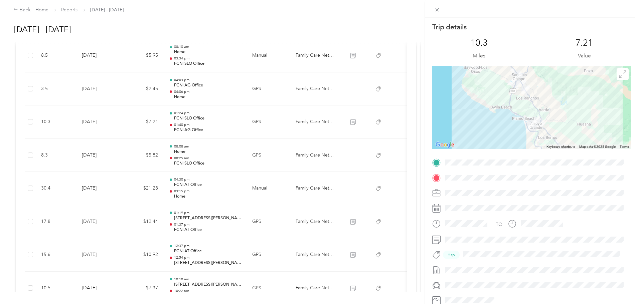
click at [243, 125] on div "Trip details This trip cannot be edited because it is either under review, appr…" at bounding box center [319, 152] width 638 height 304
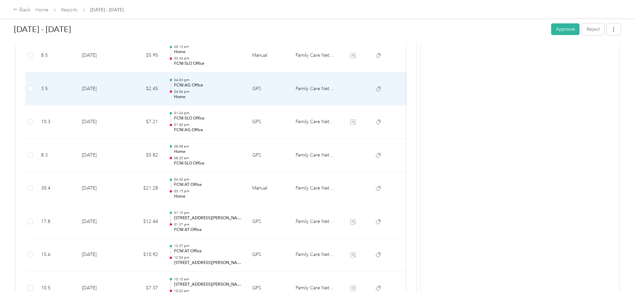
click at [241, 89] on p "04:06 pm" at bounding box center [207, 91] width 67 height 5
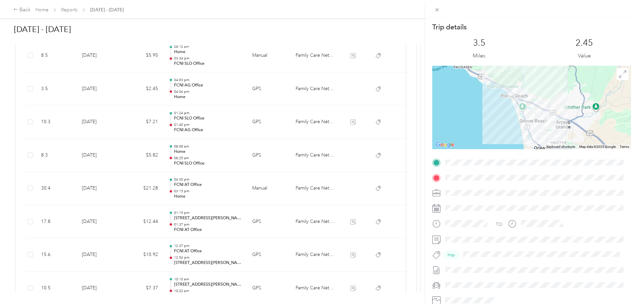
click at [246, 89] on div "Trip details This trip cannot be edited because it is either under review, appr…" at bounding box center [319, 152] width 638 height 304
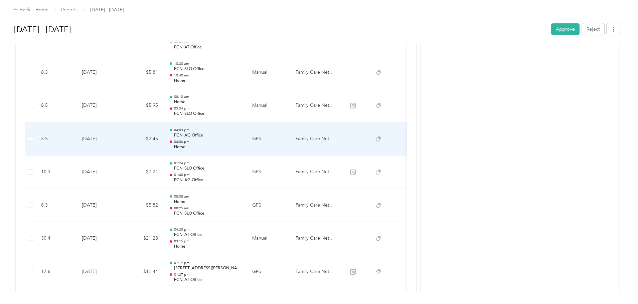
scroll to position [567, 0]
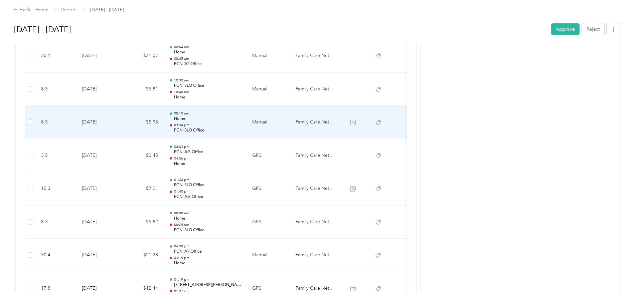
click at [241, 120] on p "Home" at bounding box center [207, 119] width 67 height 6
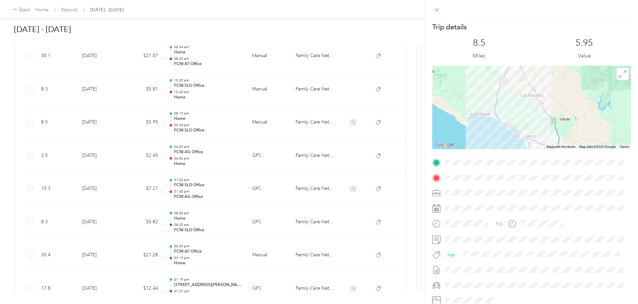
click at [248, 119] on div "Trip details This trip cannot be edited because it is either under review, appr…" at bounding box center [319, 152] width 638 height 304
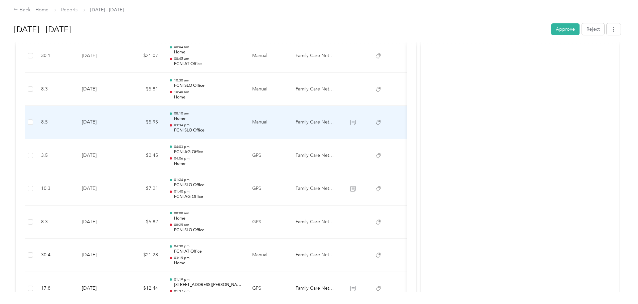
click at [241, 119] on p "Home" at bounding box center [207, 119] width 67 height 6
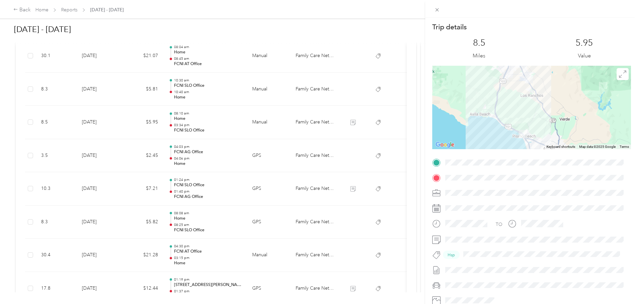
click at [188, 96] on div "Trip details This trip cannot be edited because it is either under review, appr…" at bounding box center [319, 152] width 638 height 304
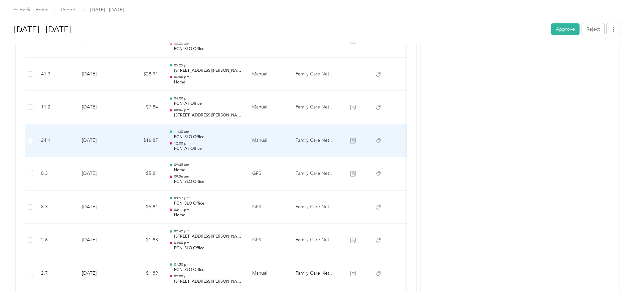
scroll to position [200, 0]
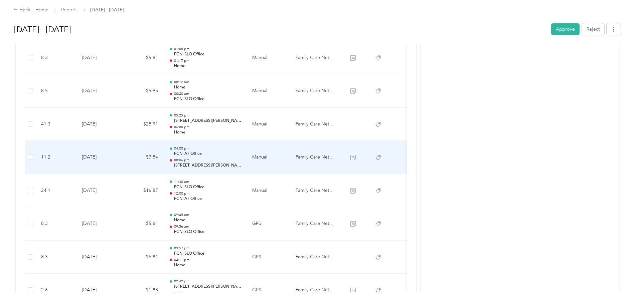
click at [241, 154] on p "FCNI AT Office" at bounding box center [207, 154] width 67 height 6
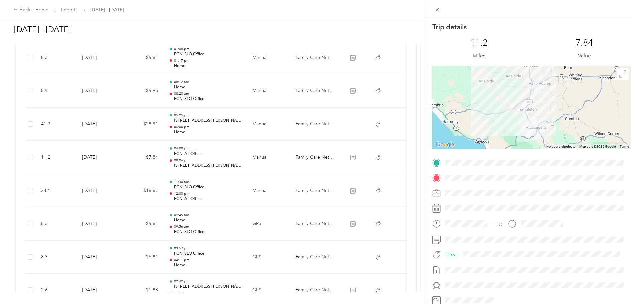
click at [276, 93] on div "Trip details This trip cannot be edited because it is either under review, appr…" at bounding box center [319, 152] width 638 height 304
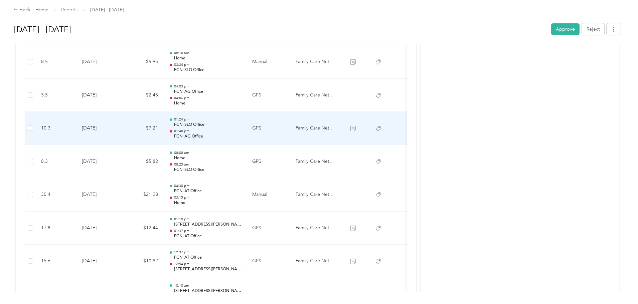
scroll to position [667, 0]
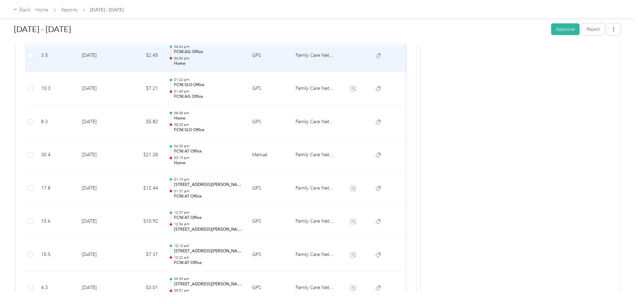
click at [173, 58] on div at bounding box center [171, 55] width 4 height 21
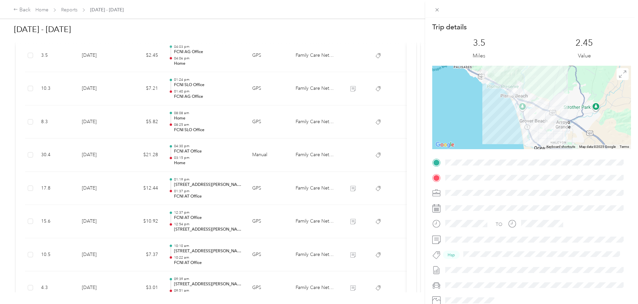
click at [239, 87] on div "Trip details This trip cannot be edited because it is either under review, appr…" at bounding box center [319, 152] width 638 height 304
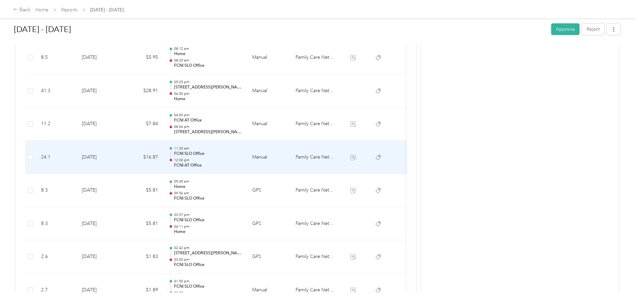
scroll to position [200, 0]
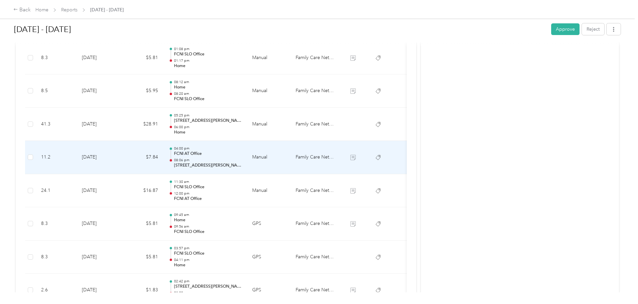
click at [241, 157] on p "FCNI AT Office" at bounding box center [207, 154] width 67 height 6
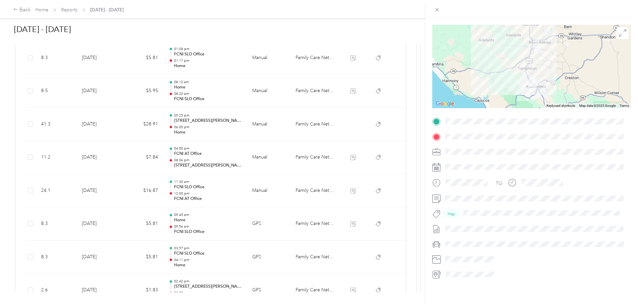
scroll to position [46, 0]
click at [284, 130] on div "Trip details This trip cannot be edited because it is either under review, appr…" at bounding box center [319, 152] width 638 height 304
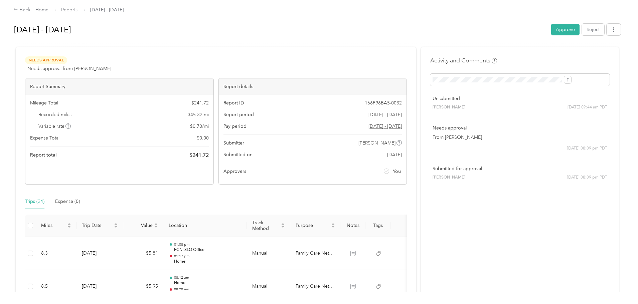
scroll to position [0, 0]
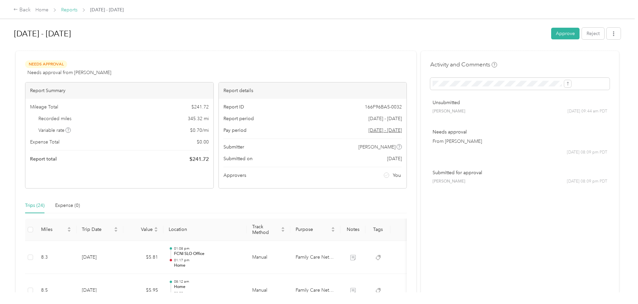
click at [77, 10] on link "Reports" at bounding box center [69, 10] width 16 height 6
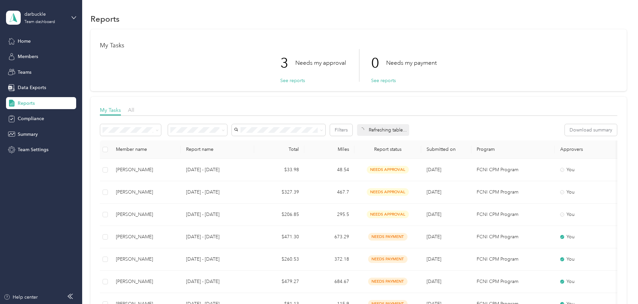
click at [27, 102] on span "Reports" at bounding box center [26, 103] width 17 height 7
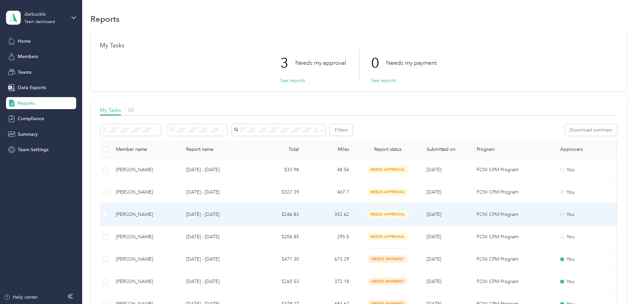
click at [228, 214] on td "[DATE] - [DATE]" at bounding box center [217, 215] width 73 height 22
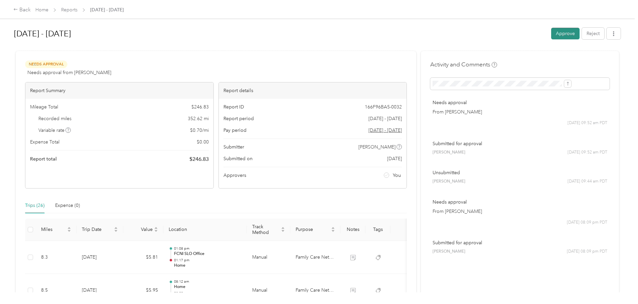
click at [551, 31] on button "Approve" at bounding box center [565, 34] width 28 height 12
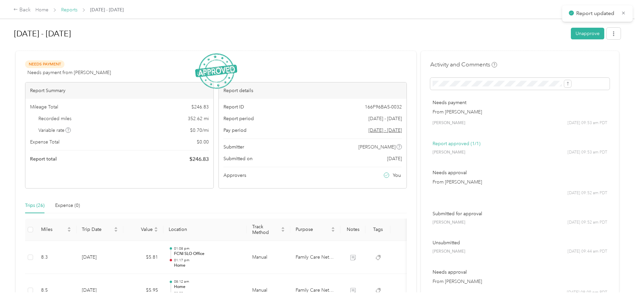
click at [77, 10] on link "Reports" at bounding box center [69, 10] width 16 height 6
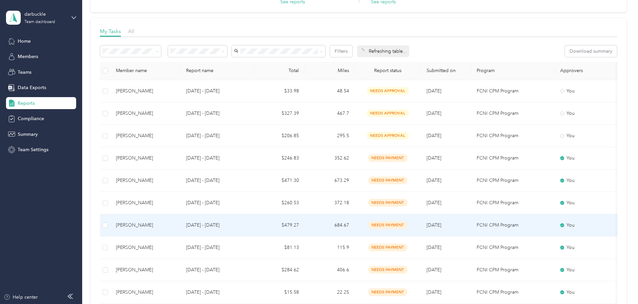
scroll to position [67, 0]
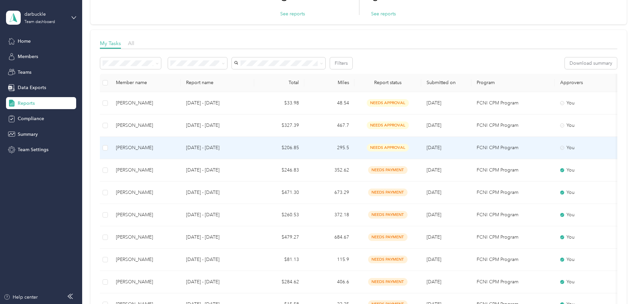
click at [249, 149] on p "[DATE] - [DATE]" at bounding box center [217, 147] width 63 height 7
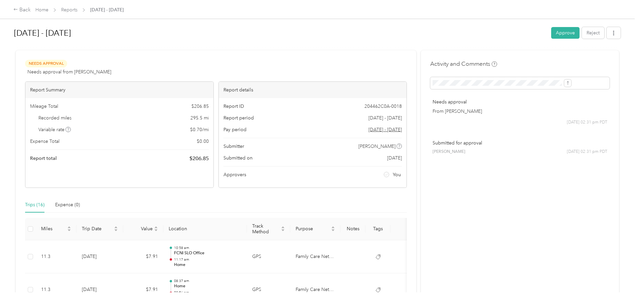
scroll to position [67, 0]
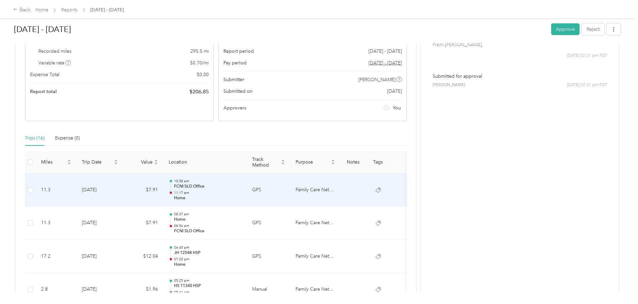
click at [239, 187] on p "FCNI SLO Office" at bounding box center [207, 187] width 67 height 6
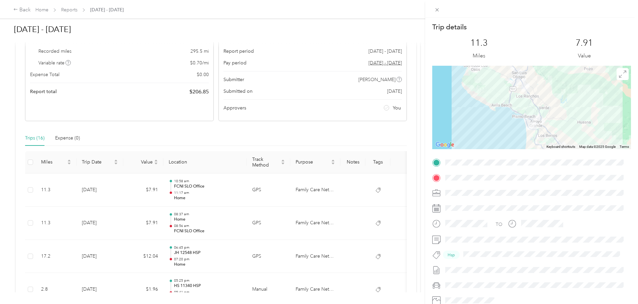
drag, startPoint x: 237, startPoint y: 205, endPoint x: 234, endPoint y: 203, distance: 3.6
click at [237, 205] on div "Trip details This trip cannot be edited because it is either under review, appr…" at bounding box center [319, 152] width 638 height 304
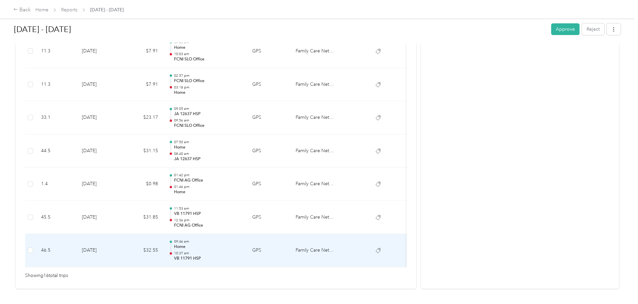
scroll to position [535, 0]
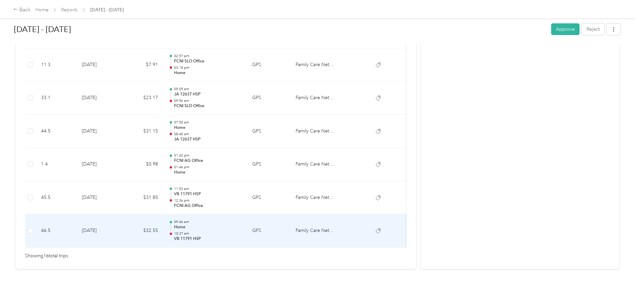
click at [241, 224] on p "Home" at bounding box center [207, 227] width 67 height 6
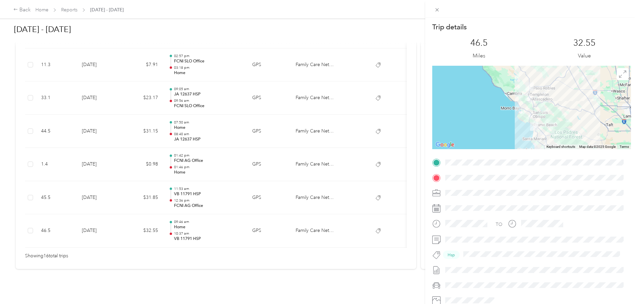
click at [245, 217] on div "Trip details This trip cannot be edited because it is either under review, appr…" at bounding box center [319, 152] width 638 height 304
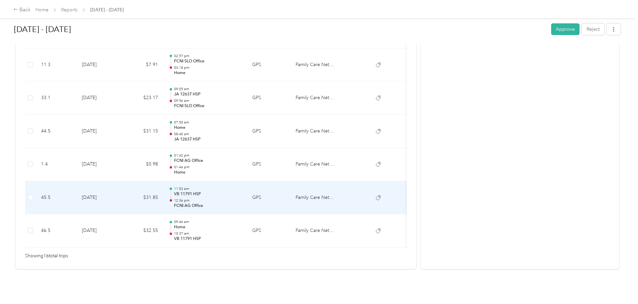
click at [239, 191] on p "VB 11791 HSP" at bounding box center [207, 194] width 67 height 6
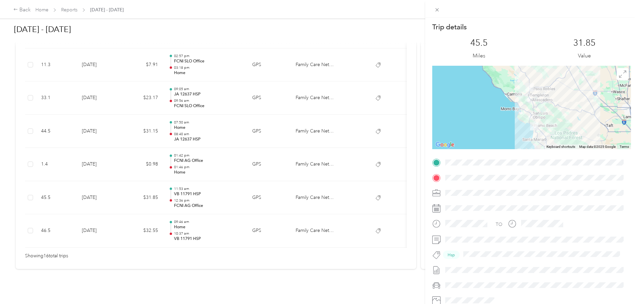
click at [239, 187] on div "Trip details This trip cannot be edited because it is either under review, appr…" at bounding box center [319, 152] width 638 height 304
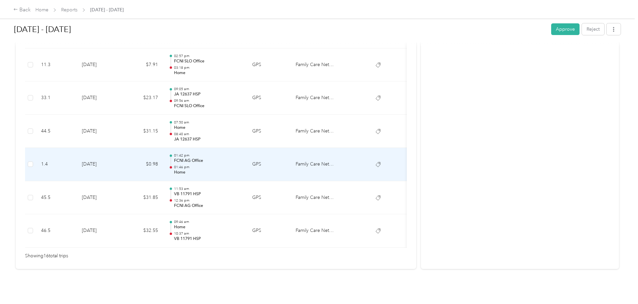
click at [163, 150] on td "$0.98" at bounding box center [143, 164] width 40 height 33
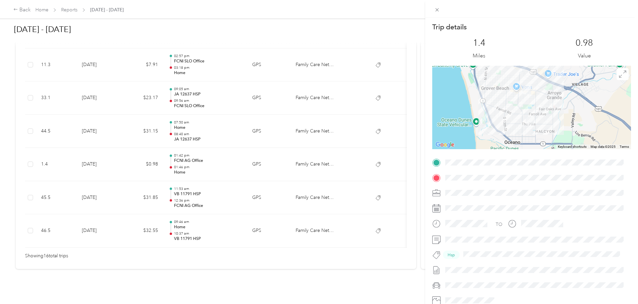
click at [213, 150] on div "Trip details This trip cannot be edited because it is either under review, appr…" at bounding box center [319, 152] width 638 height 304
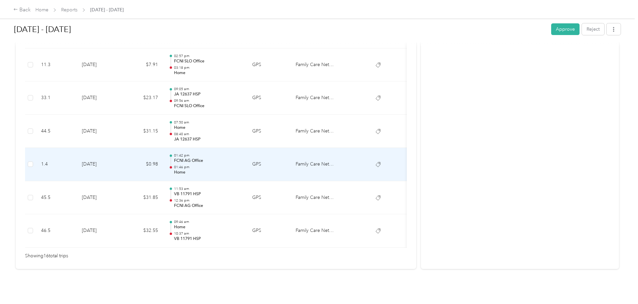
click at [163, 137] on td "$31.15" at bounding box center [143, 131] width 40 height 33
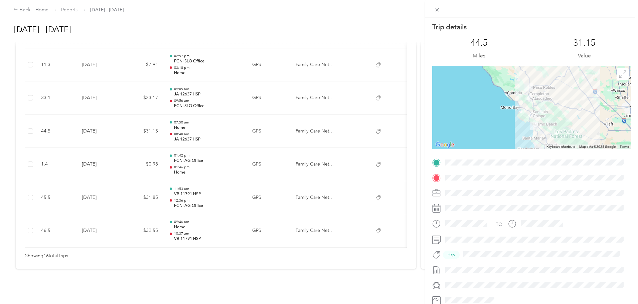
click at [190, 94] on div "Trip details This trip cannot be edited because it is either under review, appr…" at bounding box center [319, 152] width 638 height 304
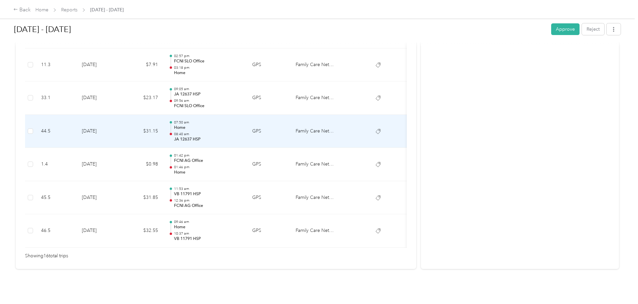
click at [163, 115] on td "$31.15" at bounding box center [143, 131] width 40 height 33
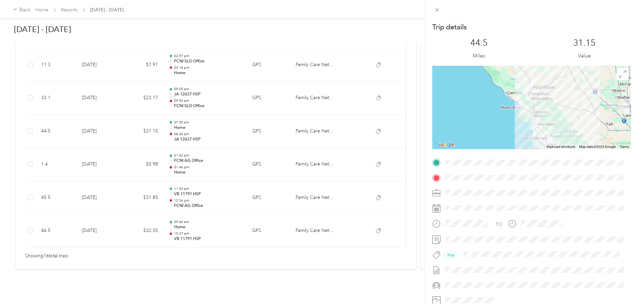
click at [194, 111] on div "Trip details This trip cannot be edited because it is either under review, appr…" at bounding box center [319, 152] width 638 height 304
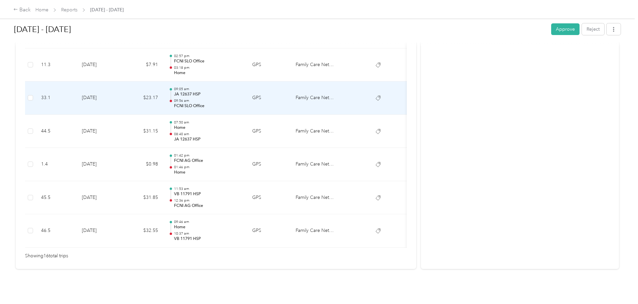
click at [163, 94] on td "$23.17" at bounding box center [143, 97] width 40 height 33
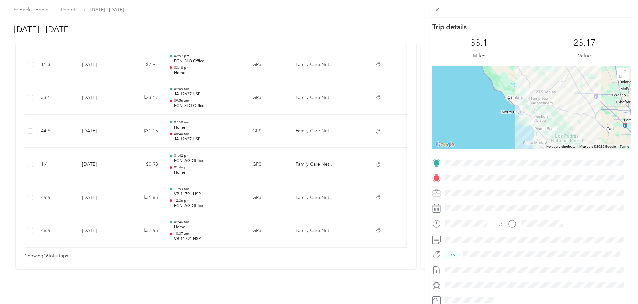
click at [199, 94] on div "Trip details This trip cannot be edited because it is either under review, appr…" at bounding box center [319, 152] width 638 height 304
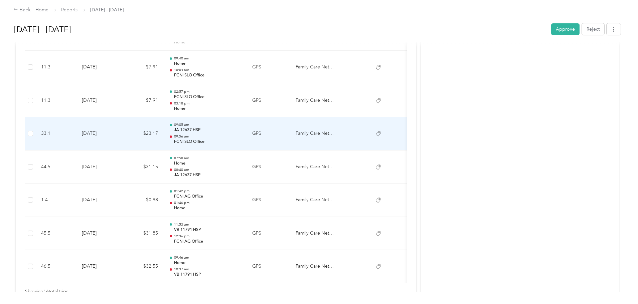
scroll to position [468, 0]
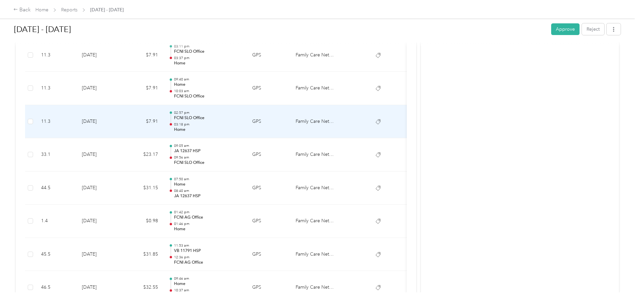
click at [173, 120] on div at bounding box center [171, 122] width 4 height 21
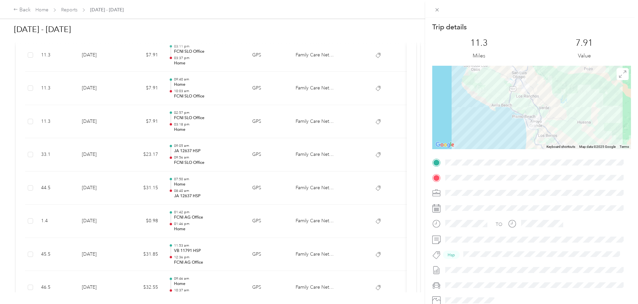
click at [225, 120] on div "Trip details This trip cannot be edited because it is either under review, appr…" at bounding box center [319, 152] width 638 height 304
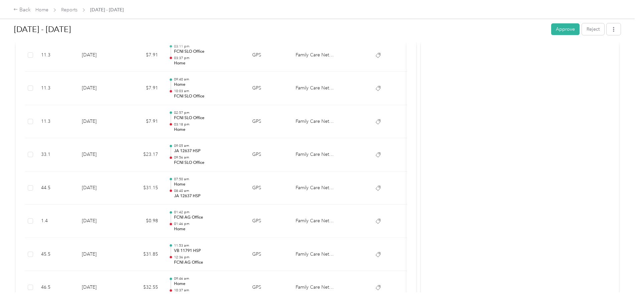
click at [228, 96] on p "FCNI SLO Office" at bounding box center [207, 96] width 67 height 6
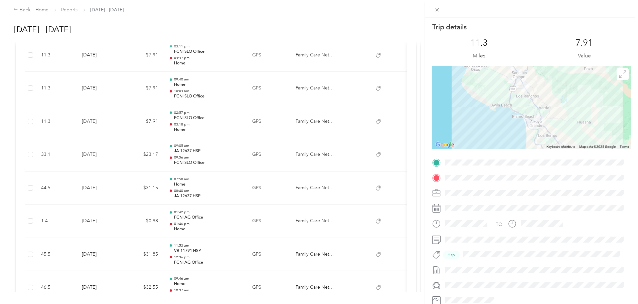
click at [228, 96] on div "Trip details This trip cannot be edited because it is either under review, appr…" at bounding box center [319, 152] width 638 height 304
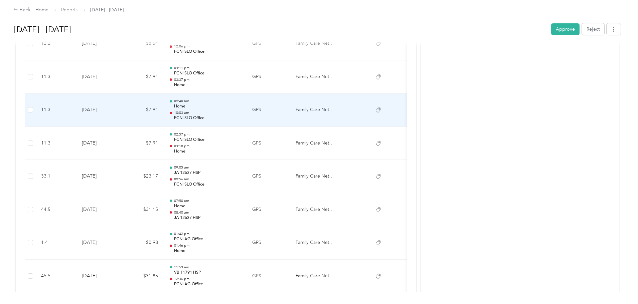
scroll to position [435, 0]
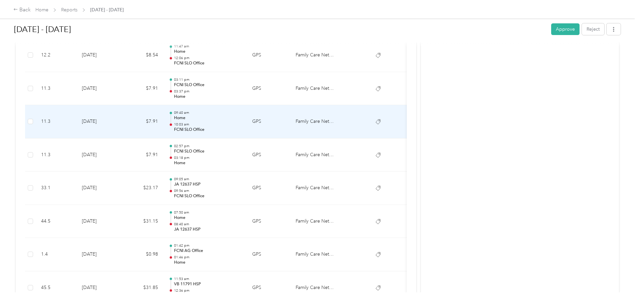
click at [228, 96] on p "Home" at bounding box center [207, 97] width 67 height 6
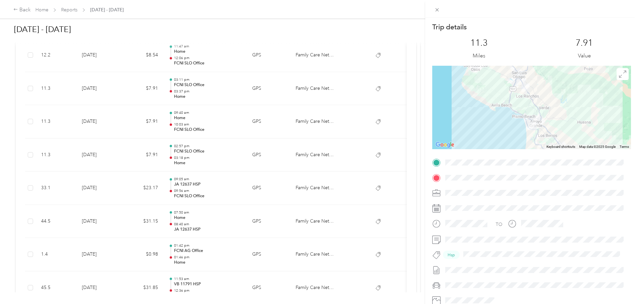
click at [228, 96] on div "Trip details This trip cannot be edited because it is either under review, appr…" at bounding box center [319, 152] width 638 height 304
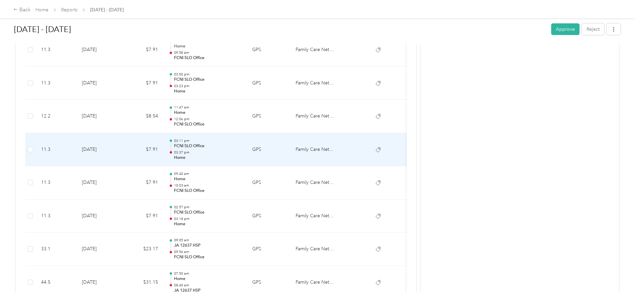
scroll to position [368, 0]
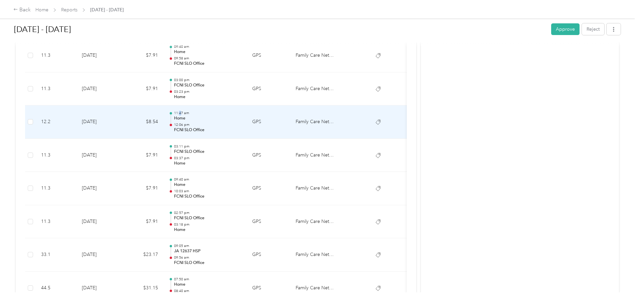
click at [233, 114] on p "11:47 am" at bounding box center [207, 113] width 67 height 5
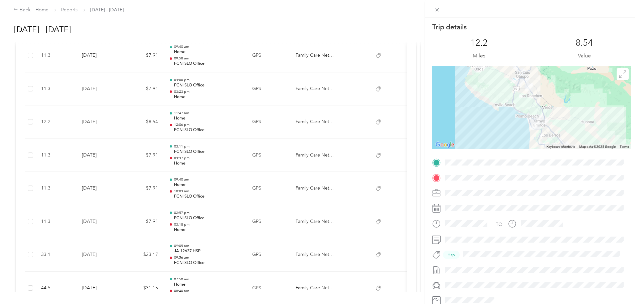
click at [242, 83] on div "Trip details This trip cannot be edited because it is either under review, appr…" at bounding box center [319, 152] width 638 height 304
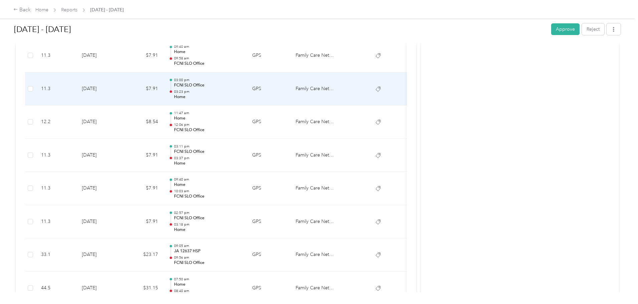
click at [241, 85] on p "FCNI SLO Office" at bounding box center [207, 85] width 67 height 6
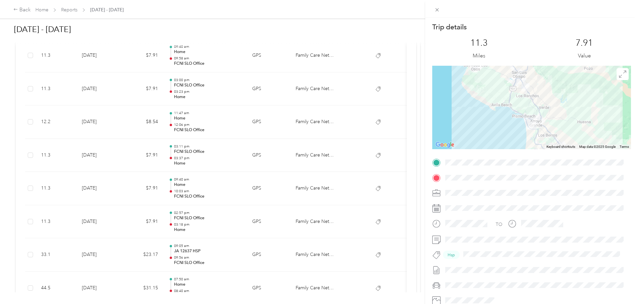
click at [249, 89] on div "Trip details This trip cannot be edited because it is either under review, appr…" at bounding box center [319, 152] width 638 height 304
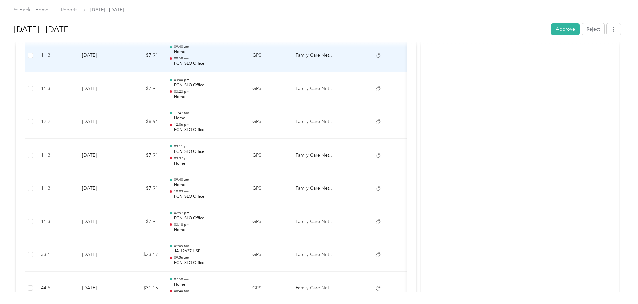
click at [241, 64] on p "FCNI SLO Office" at bounding box center [207, 64] width 67 height 6
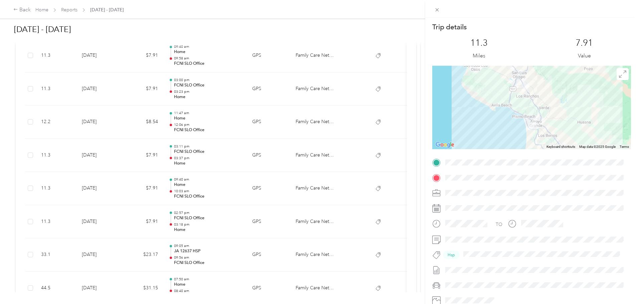
click at [245, 65] on div "Trip details This trip cannot be edited because it is either under review, appr…" at bounding box center [319, 152] width 638 height 304
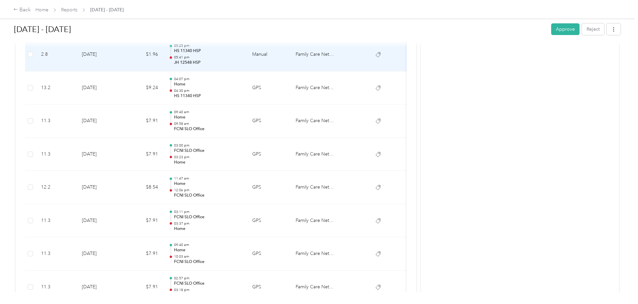
scroll to position [301, 0]
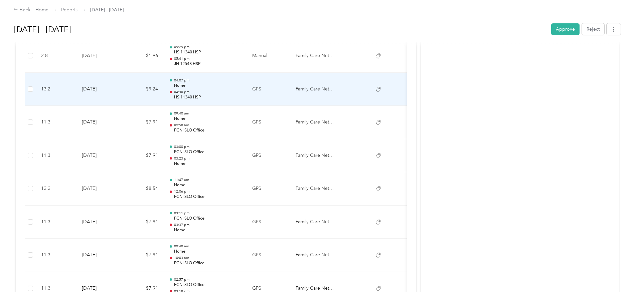
click at [241, 85] on p "Home" at bounding box center [207, 86] width 67 height 6
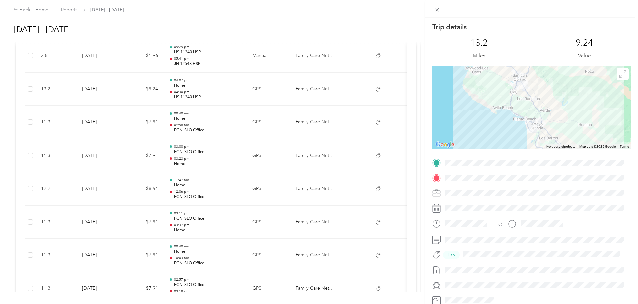
click at [292, 65] on div "Trip details This trip cannot be edited because it is either under review, appr…" at bounding box center [319, 152] width 638 height 304
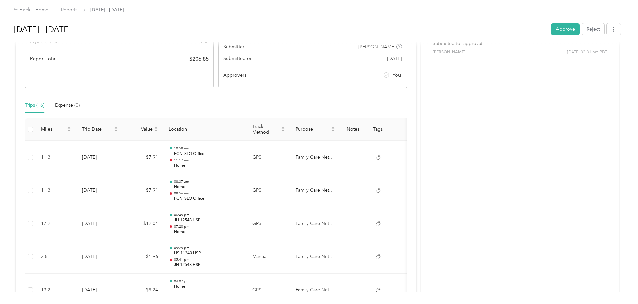
scroll to position [0, 0]
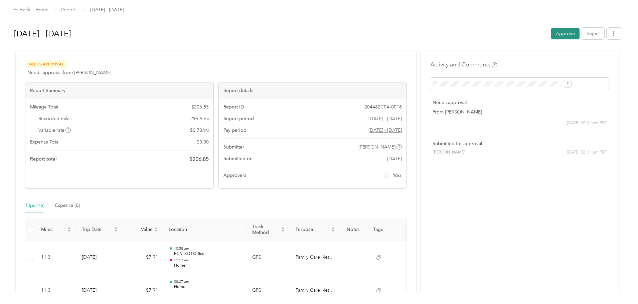
click at [551, 31] on button "Approve" at bounding box center [565, 34] width 28 height 12
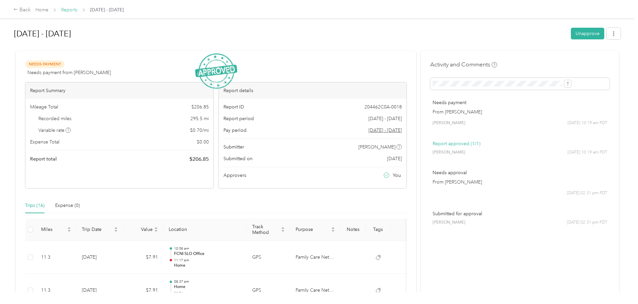
click at [77, 11] on link "Reports" at bounding box center [69, 10] width 16 height 6
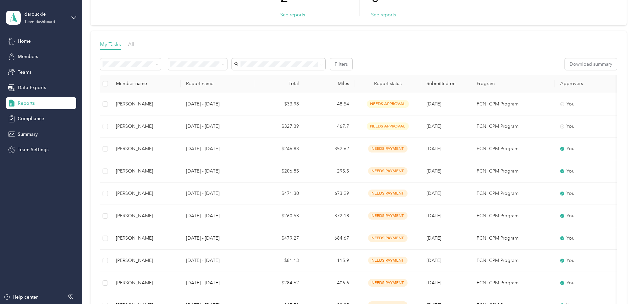
scroll to position [67, 0]
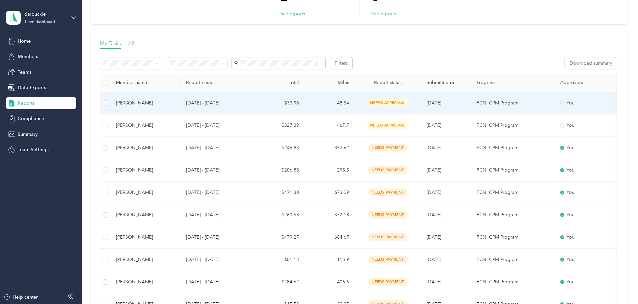
click at [354, 103] on td "48.54" at bounding box center [329, 103] width 50 height 22
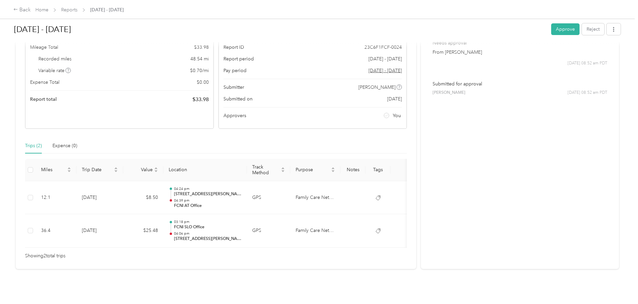
scroll to position [70, 0]
click at [551, 29] on button "Approve" at bounding box center [565, 29] width 28 height 12
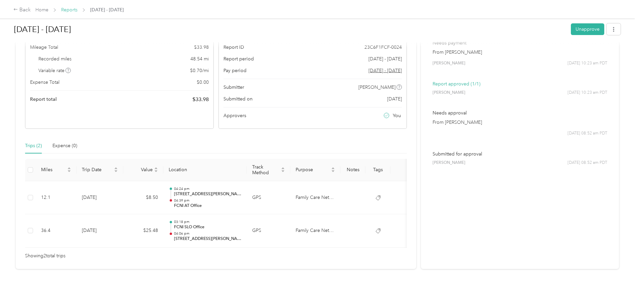
click at [77, 10] on link "Reports" at bounding box center [69, 10] width 16 height 6
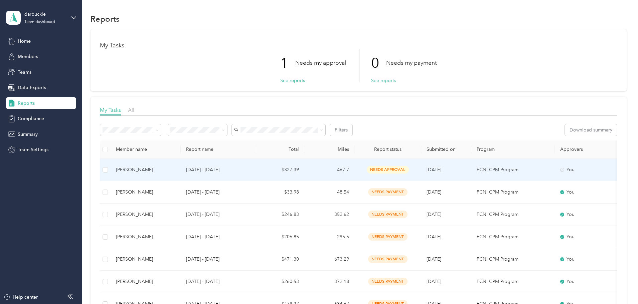
click at [249, 172] on p "[DATE] - [DATE]" at bounding box center [217, 169] width 63 height 7
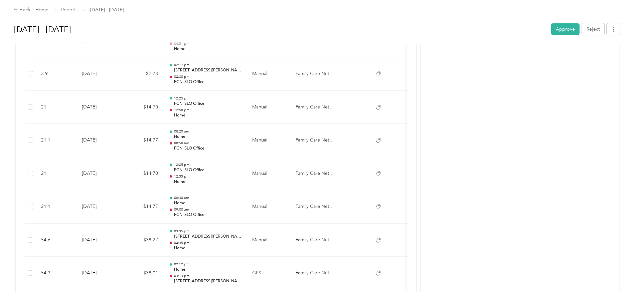
scroll to position [535, 0]
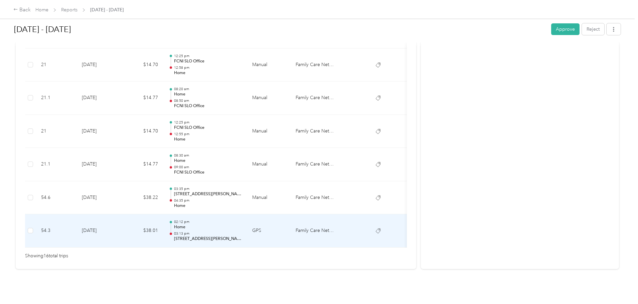
click at [241, 231] on p "03:13 pm" at bounding box center [207, 233] width 67 height 5
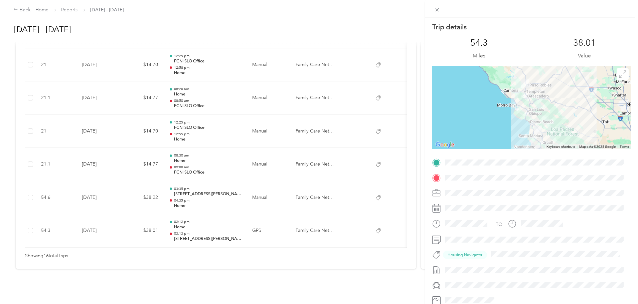
click at [262, 192] on div "Trip details This trip cannot be edited because it is either under review, appr…" at bounding box center [319, 152] width 638 height 304
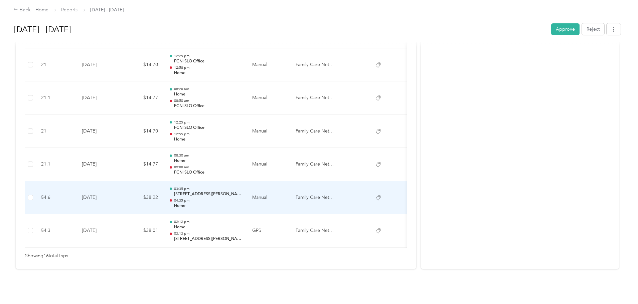
click at [241, 198] on p "04:35 pm" at bounding box center [207, 200] width 67 height 5
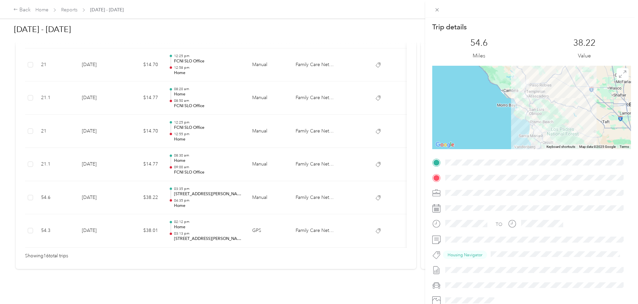
click at [262, 192] on div "Trip details This trip cannot be edited because it is either under review, appr…" at bounding box center [319, 152] width 638 height 304
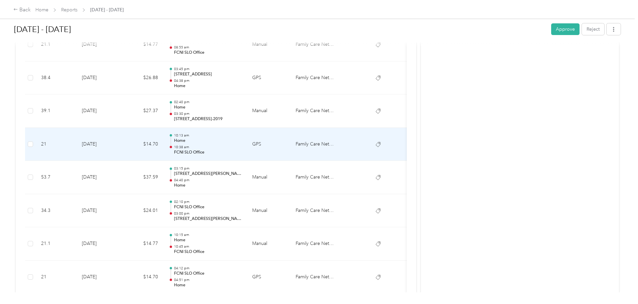
scroll to position [234, 0]
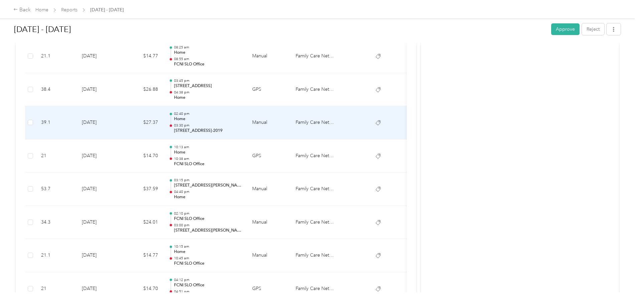
click at [290, 128] on td "Manual" at bounding box center [268, 122] width 43 height 33
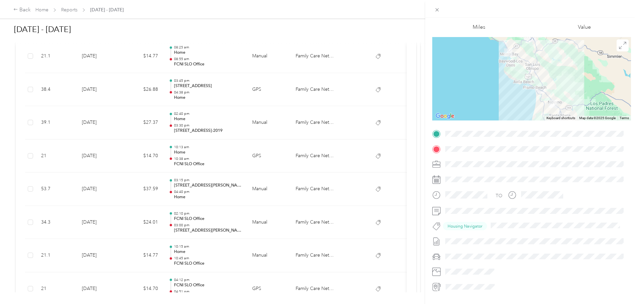
scroll to position [46, 0]
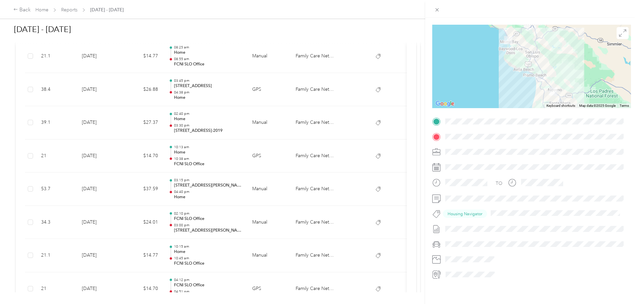
click at [225, 180] on div "Trip details This trip cannot be edited because it is either under review, appr…" at bounding box center [319, 152] width 638 height 304
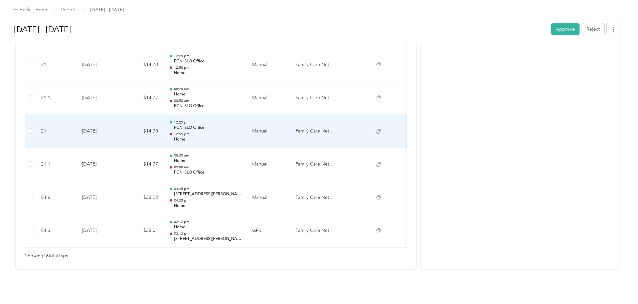
scroll to position [535, 0]
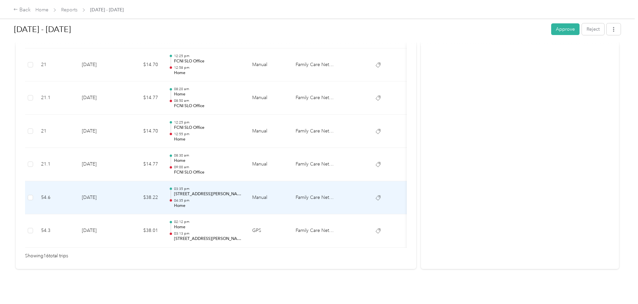
click at [340, 188] on td "Family Care Network" at bounding box center [315, 197] width 50 height 33
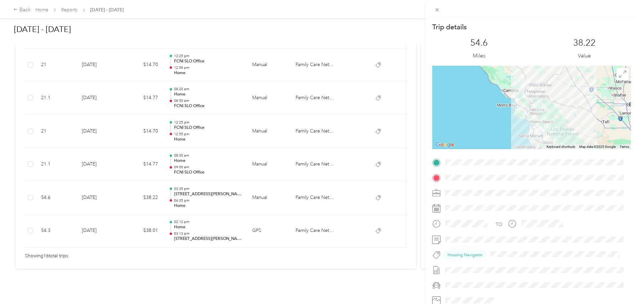
click at [275, 174] on div "Trip details This trip cannot be edited because it is either under review, appr…" at bounding box center [319, 152] width 638 height 304
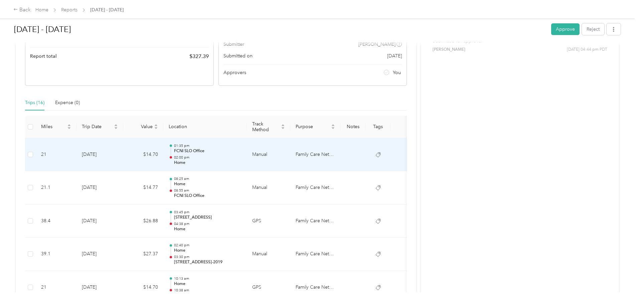
scroll to position [67, 0]
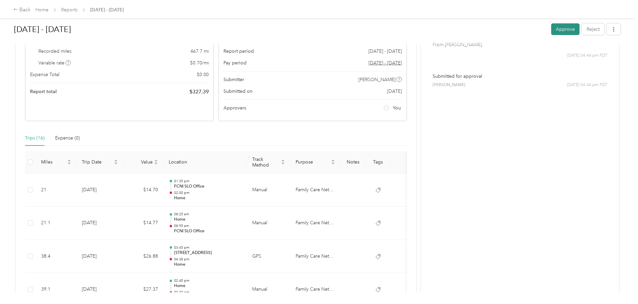
click at [551, 31] on button "Approve" at bounding box center [565, 29] width 28 height 12
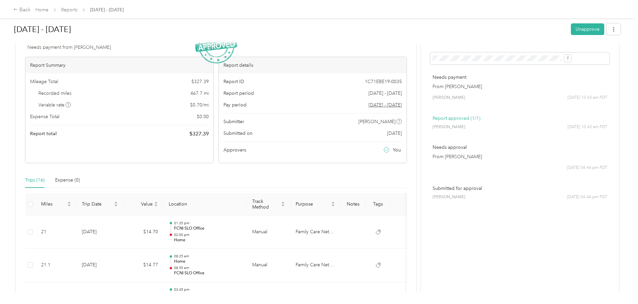
scroll to position [0, 0]
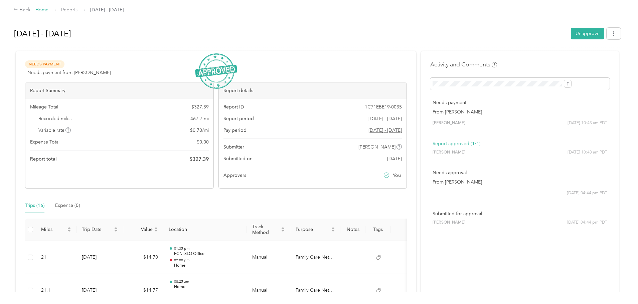
click at [48, 10] on link "Home" at bounding box center [41, 10] width 13 height 6
